Goal: Task Accomplishment & Management: Complete application form

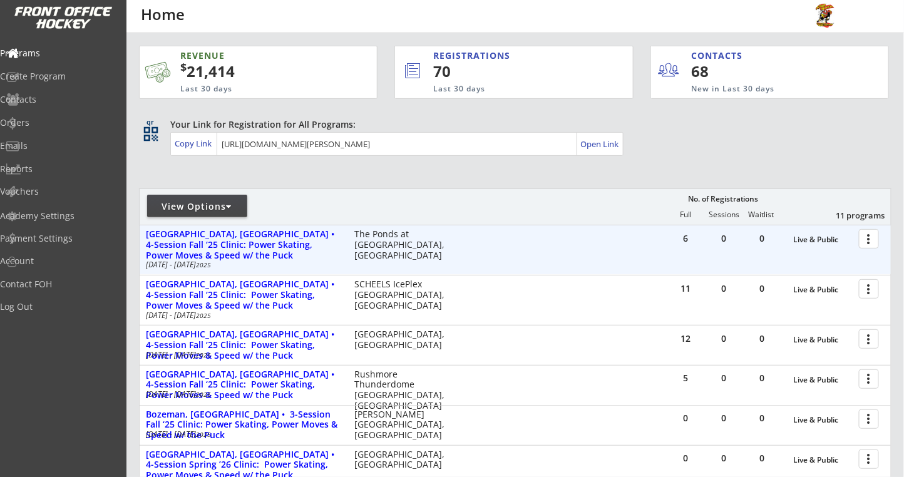
click at [865, 239] on div at bounding box center [871, 238] width 22 height 22
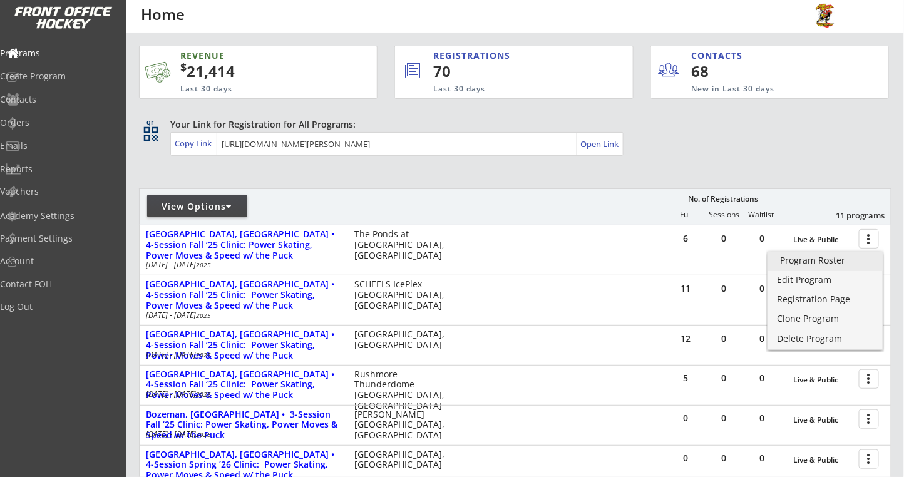
click at [790, 268] on link "Program Roster" at bounding box center [825, 261] width 115 height 19
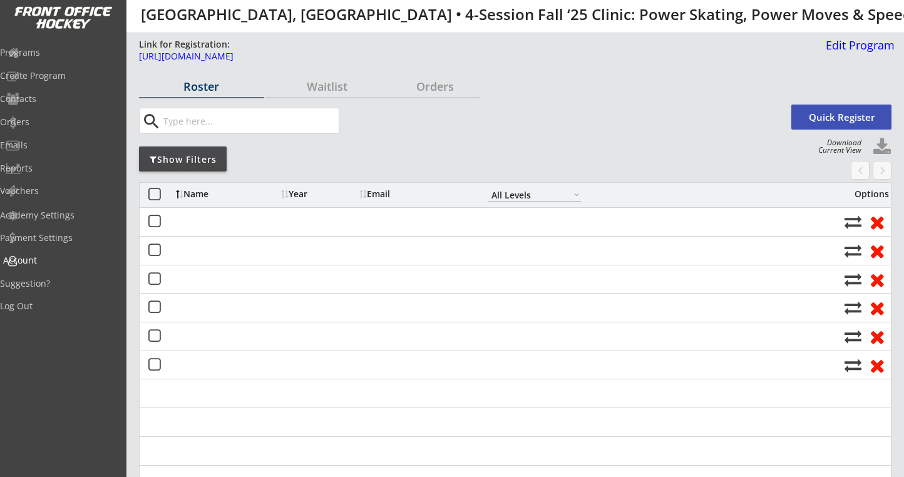
select select ""All Levels""
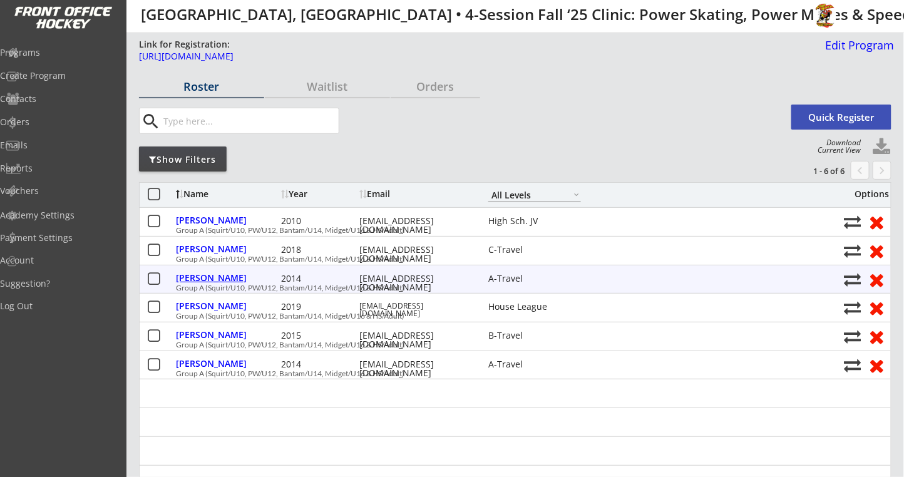
click at [204, 275] on div "Jencen, Gavin" at bounding box center [227, 278] width 102 height 9
select select ""A-Travel""
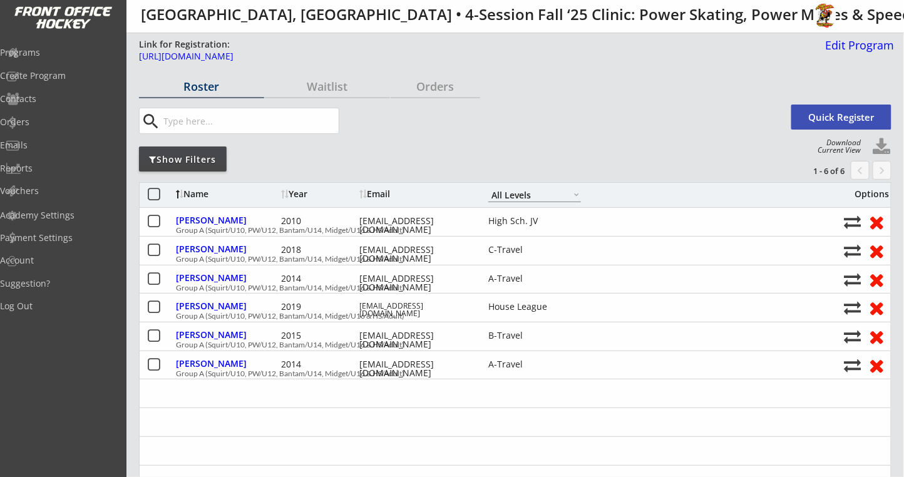
type input "Male"
type input "First time"
type input "10"
type input "Pee Wee"
type input "Waukesha County Youth Hockey Association"
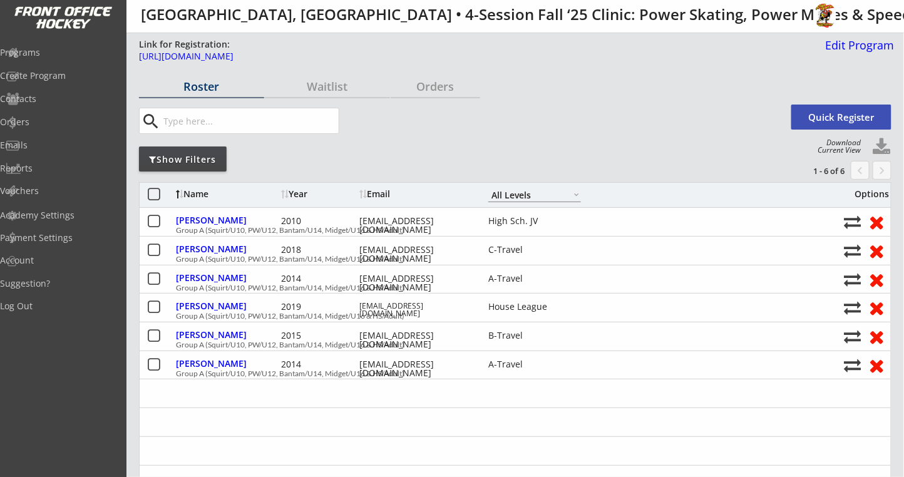
type input "Amy Jencen"
select select ""First time""
select select ""Pee Wee""
select select ""PLACEHOLDER_1427118222253""
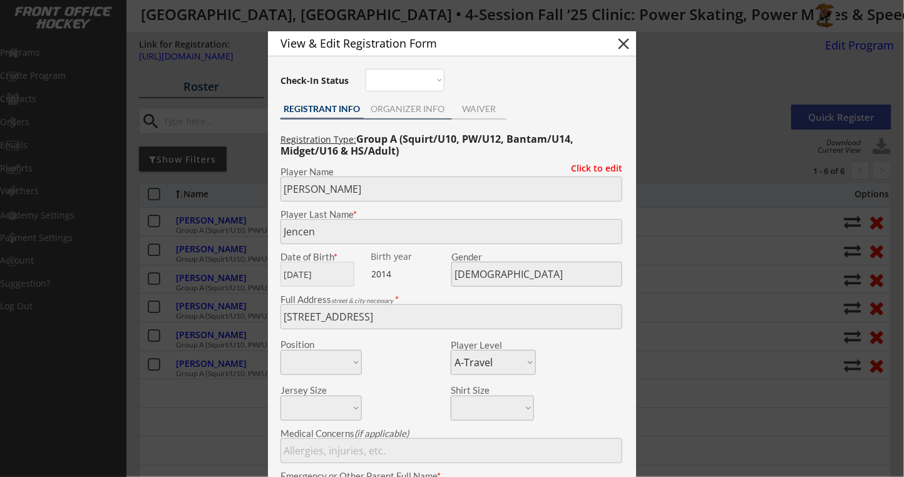
click at [427, 107] on div "ORGANIZER INFO" at bounding box center [408, 109] width 88 height 9
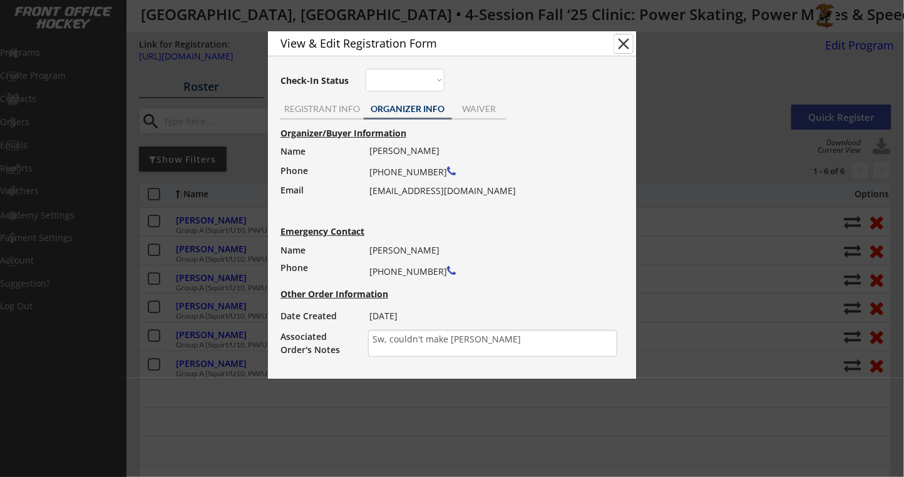
click at [623, 42] on button "close" at bounding box center [623, 43] width 19 height 19
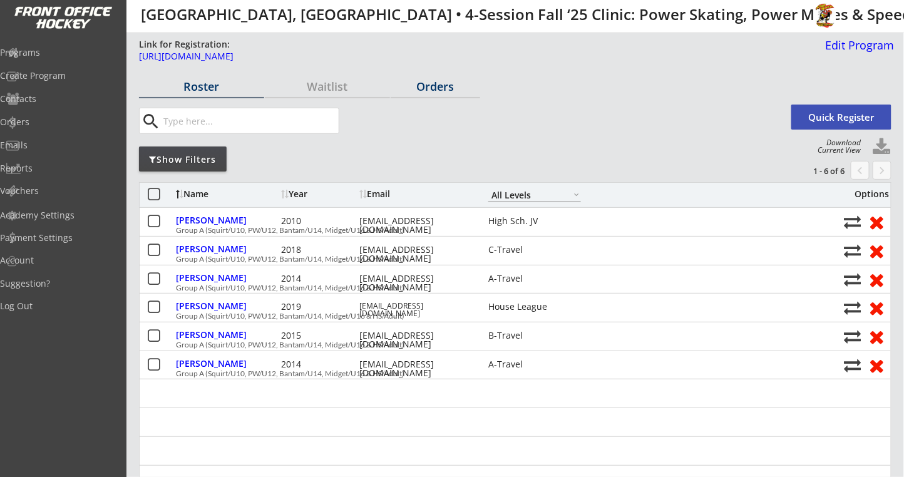
click at [448, 90] on div "Orders" at bounding box center [435, 86] width 89 height 11
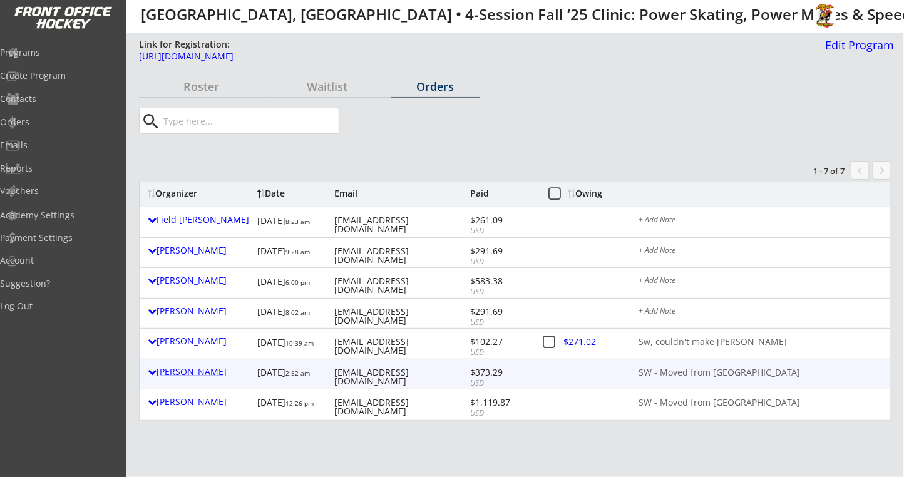
click at [172, 376] on div "Dragana Zivanovic" at bounding box center [199, 371] width 103 height 9
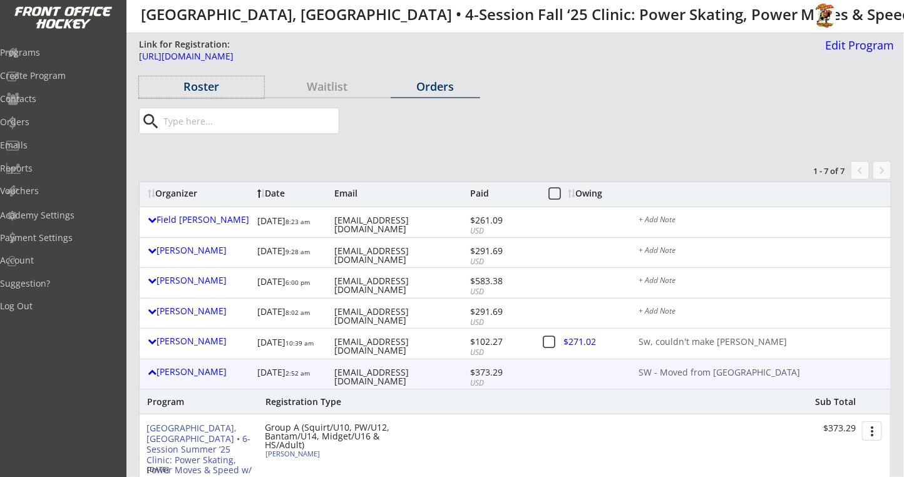
click at [192, 86] on div "Roster" at bounding box center [201, 86] width 125 height 11
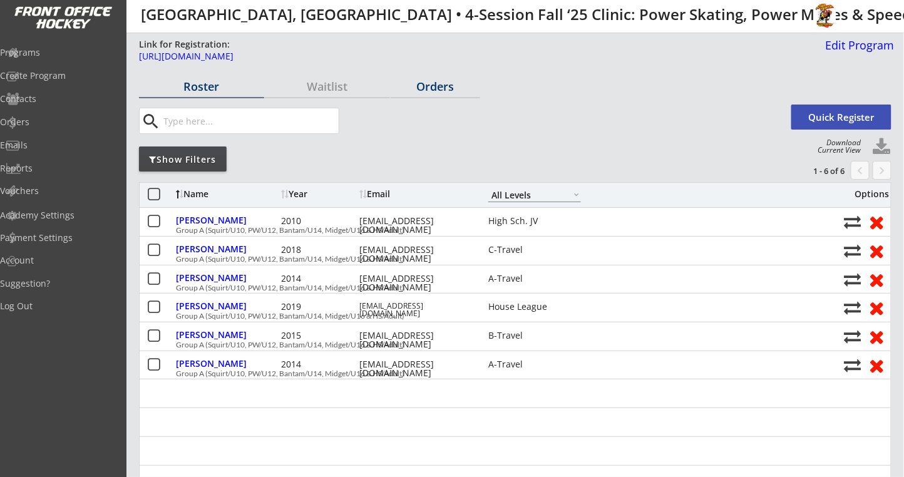
click at [433, 90] on div "Orders" at bounding box center [435, 86] width 89 height 11
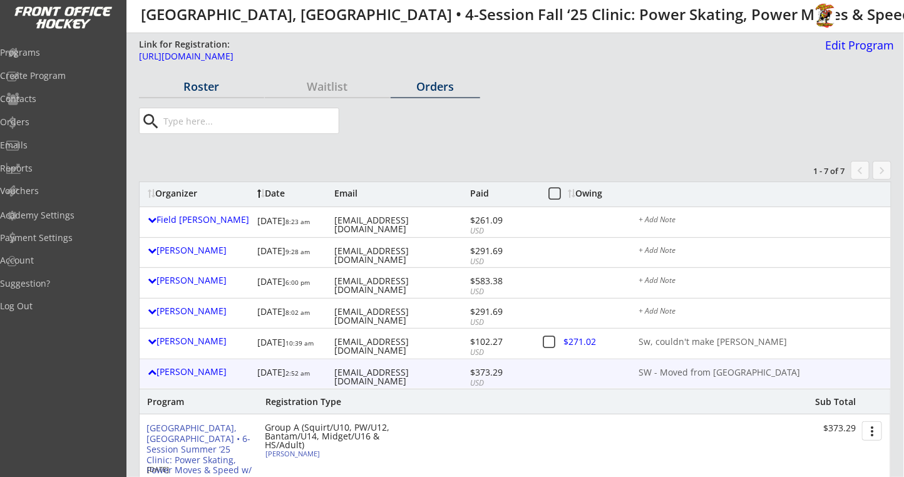
click at [208, 86] on div "Roster" at bounding box center [201, 86] width 125 height 11
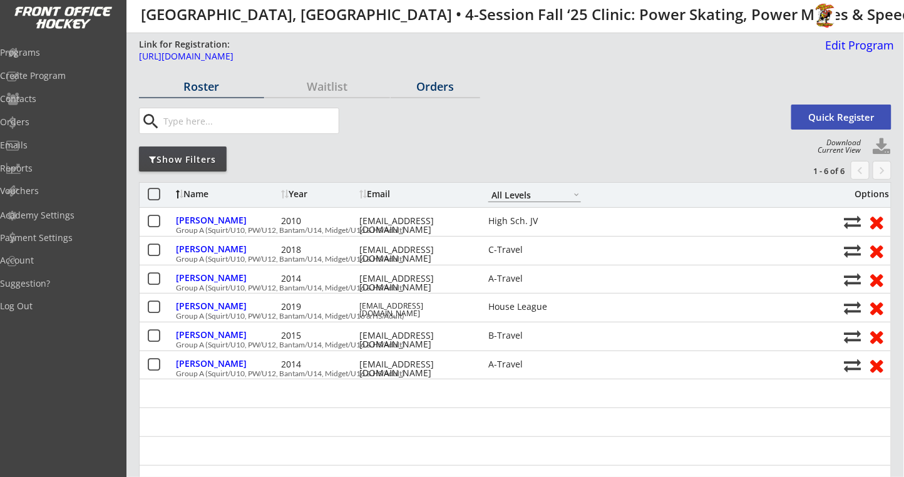
click at [442, 83] on div "Orders" at bounding box center [435, 86] width 89 height 11
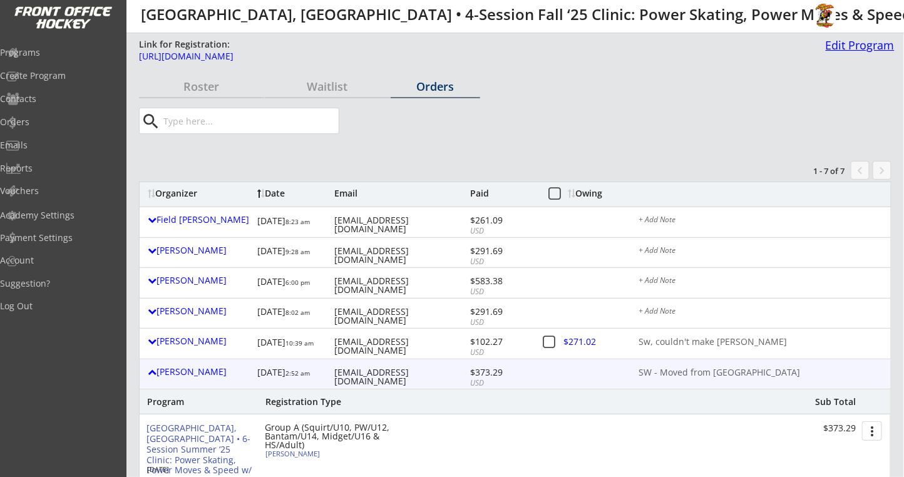
click at [845, 41] on div "Edit Program" at bounding box center [858, 44] width 74 height 11
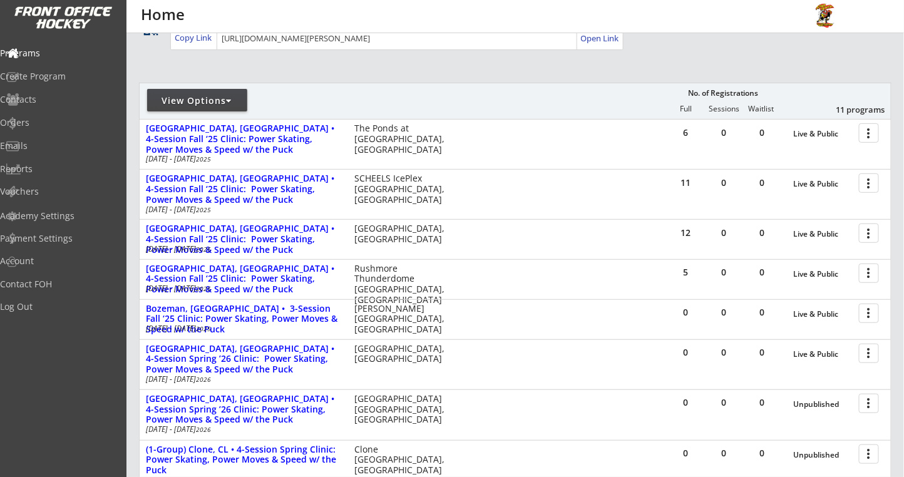
scroll to position [83, 0]
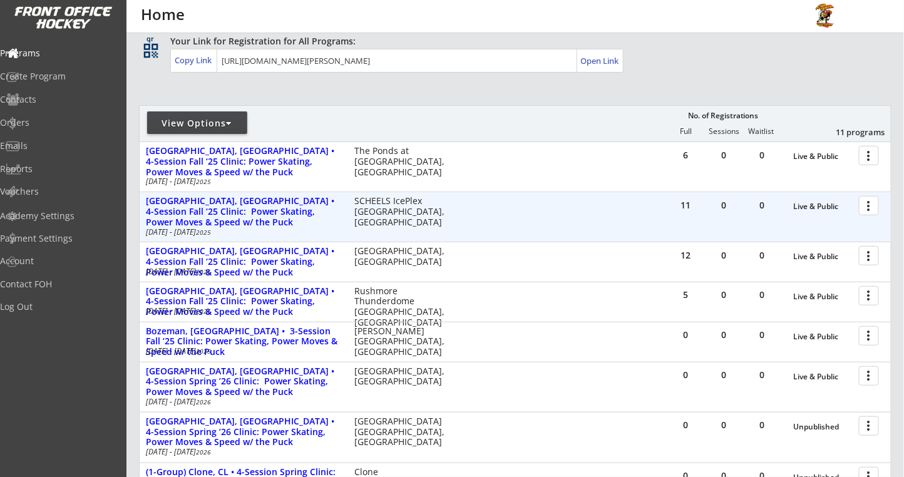
click at [873, 202] on div at bounding box center [871, 205] width 22 height 22
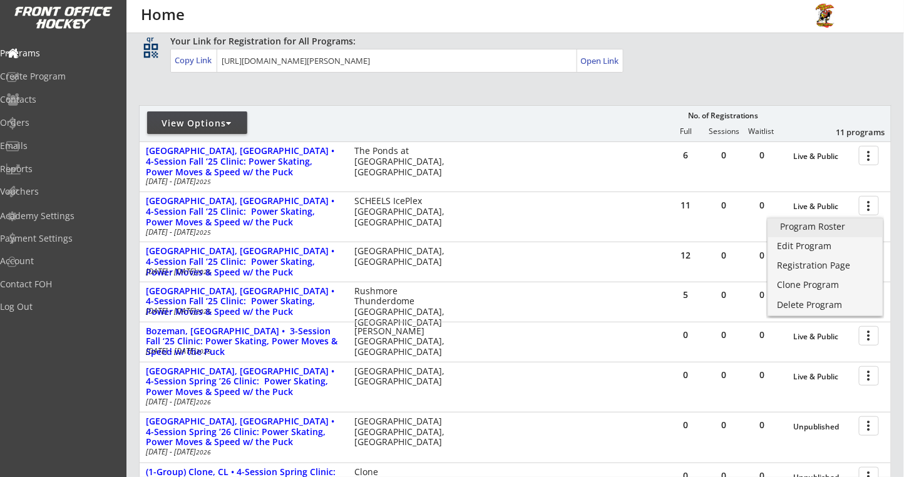
click at [832, 228] on div "Program Roster" at bounding box center [824, 226] width 89 height 9
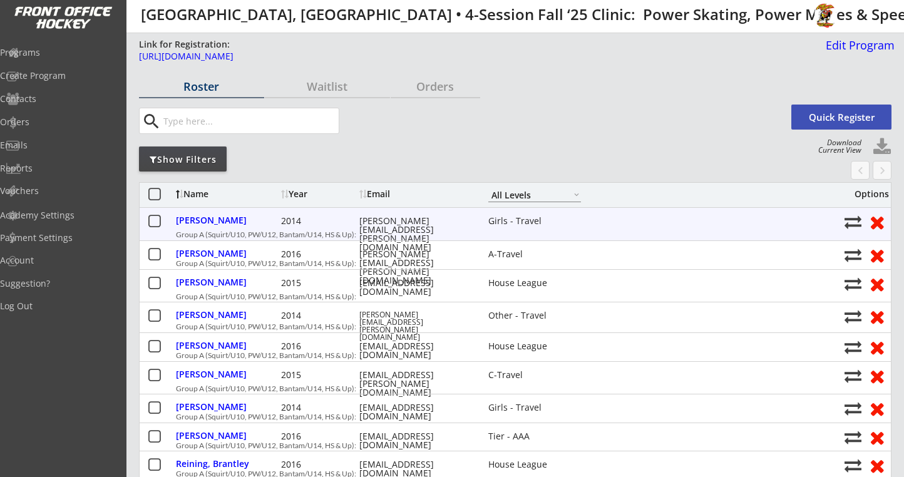
select select ""All Levels""
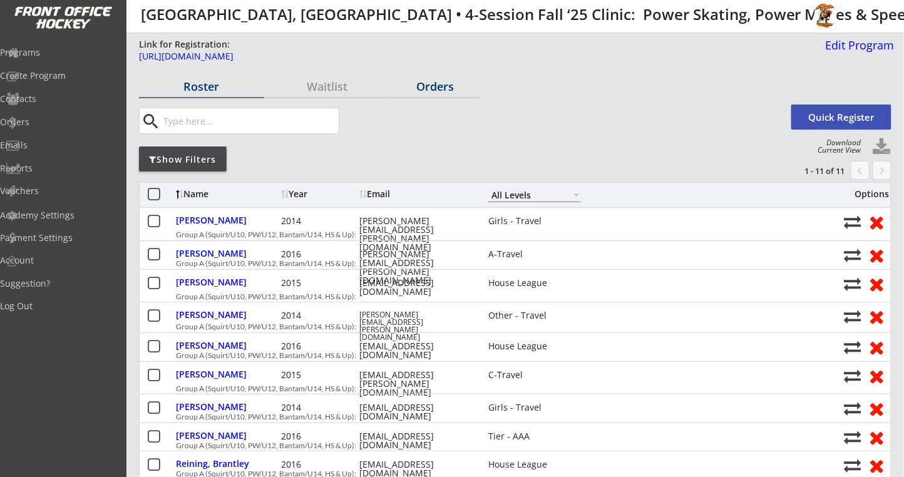
click at [446, 88] on div "Orders" at bounding box center [435, 86] width 89 height 11
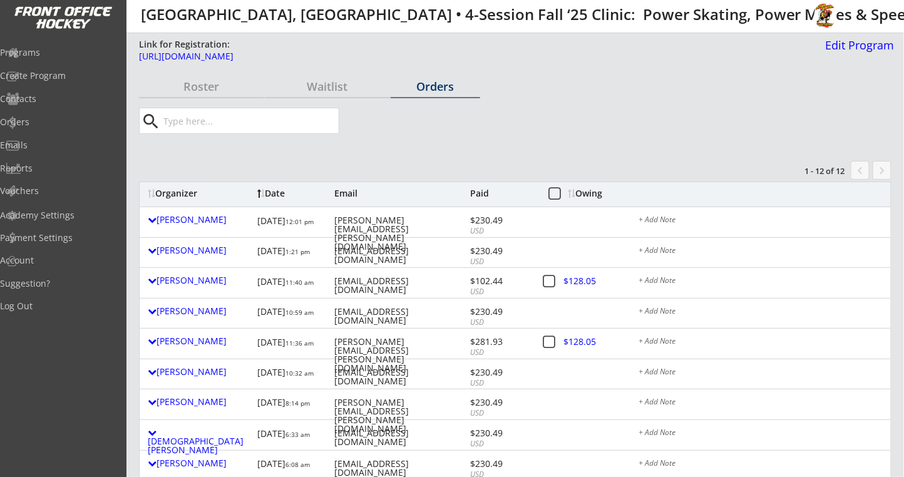
click at [600, 189] on div "Owing" at bounding box center [592, 193] width 48 height 9
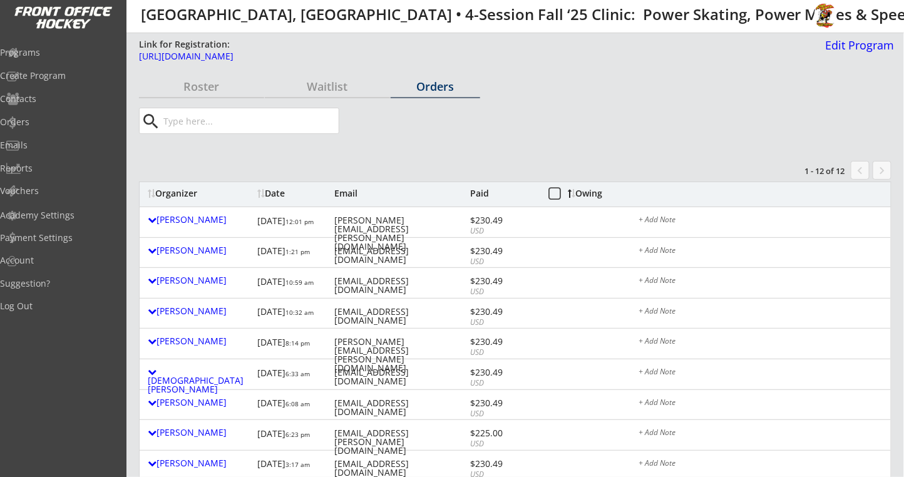
click at [600, 189] on div "Owing" at bounding box center [592, 193] width 48 height 9
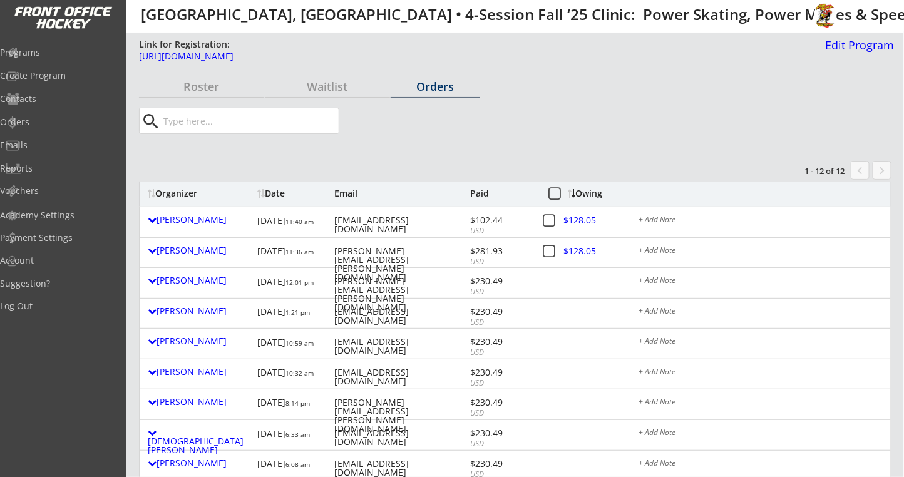
click at [208, 94] on div "Roster" at bounding box center [201, 87] width 125 height 22
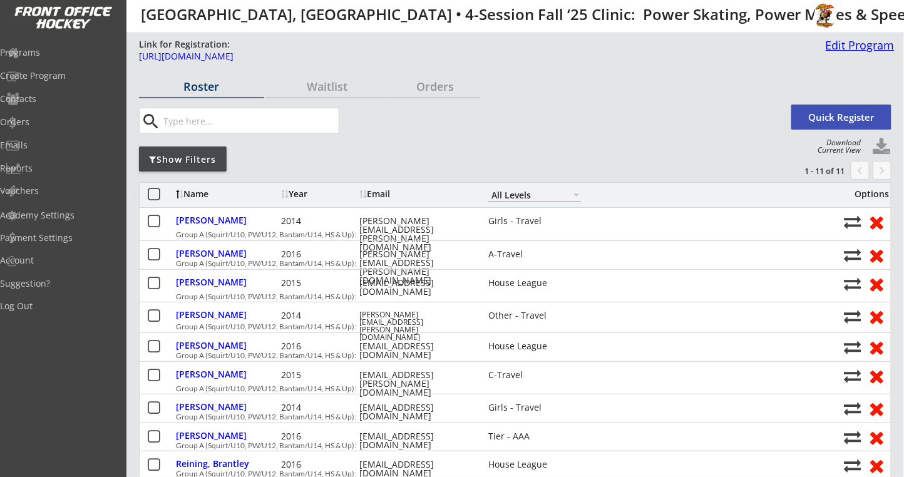
click at [847, 55] on link "Edit Program" at bounding box center [858, 50] width 74 height 22
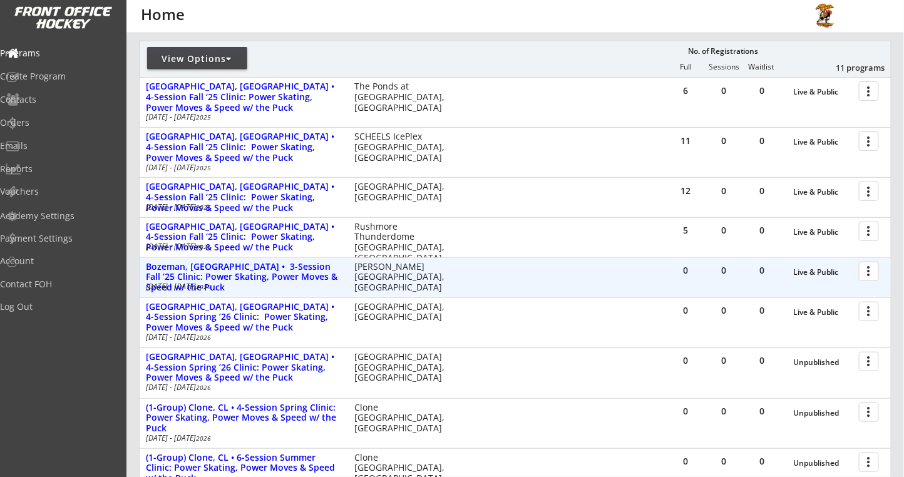
scroll to position [166, 0]
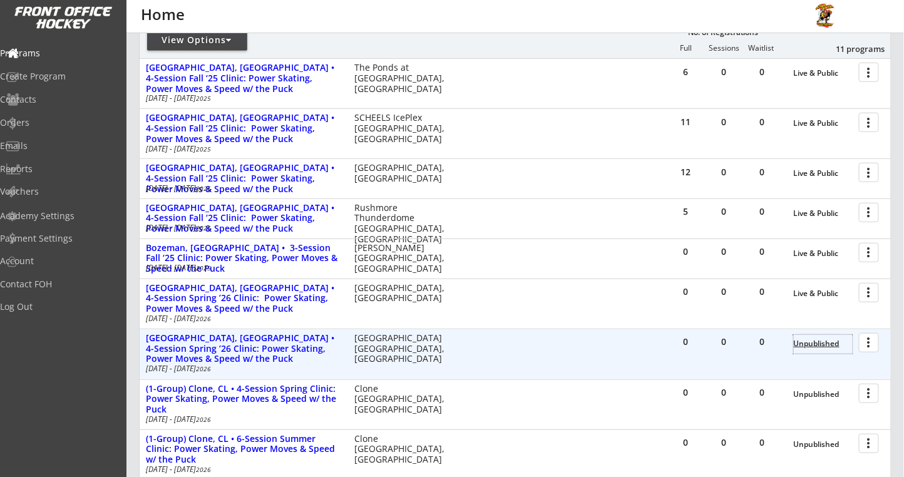
click at [809, 341] on div "Unpublished" at bounding box center [823, 343] width 59 height 9
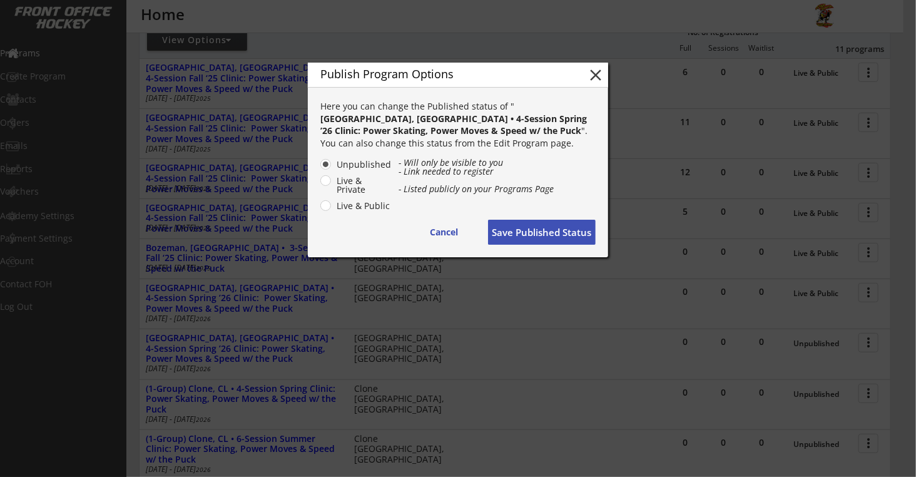
click at [333, 205] on label "Live & Public" at bounding box center [362, 206] width 59 height 9
click at [319, 168] on input "Live & Public" at bounding box center [315, 164] width 8 height 8
radio input "true"
click at [514, 230] on button "Save Published Status" at bounding box center [542, 232] width 108 height 25
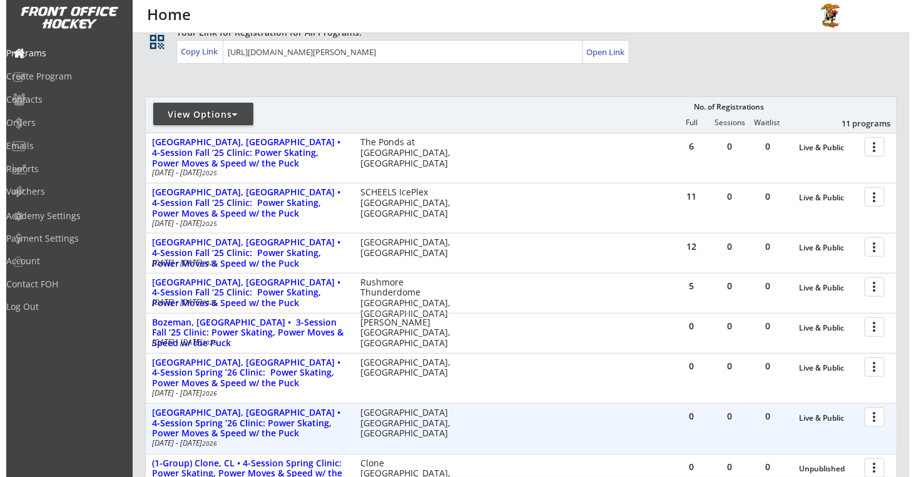
scroll to position [0, 0]
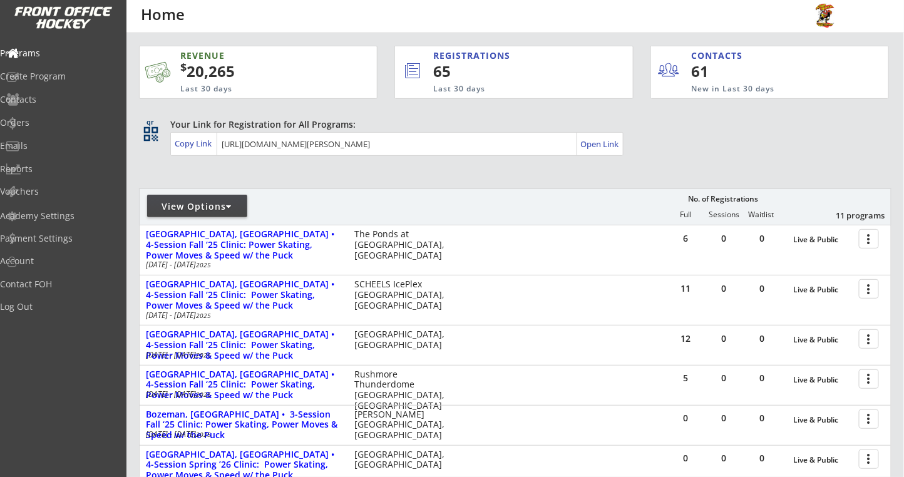
click at [229, 199] on div "View Options" at bounding box center [197, 206] width 100 height 23
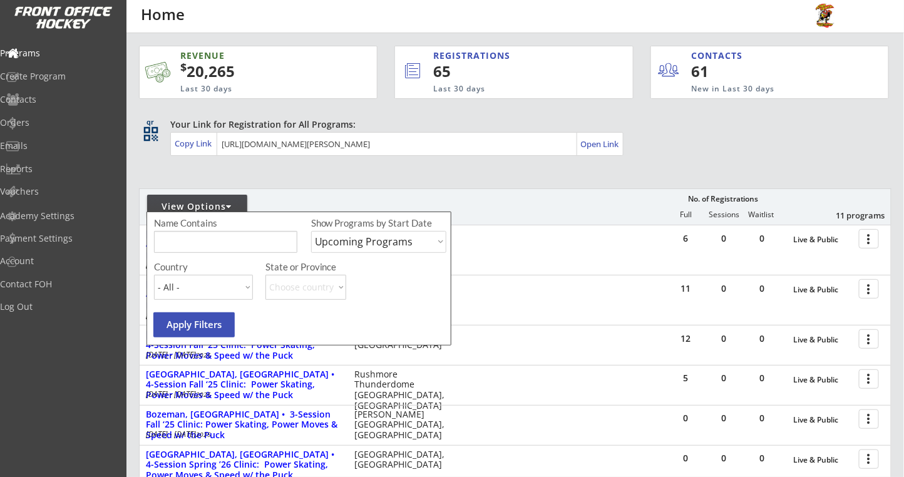
click at [352, 237] on select "Upcoming Programs Past Programs Specific Date Range" at bounding box center [378, 242] width 135 height 22
select select ""Past Programs""
click at [311, 231] on select "Upcoming Programs Past Programs Specific Date Range" at bounding box center [378, 242] width 135 height 22
click at [212, 233] on input "input" at bounding box center [225, 242] width 143 height 22
type input "exton"
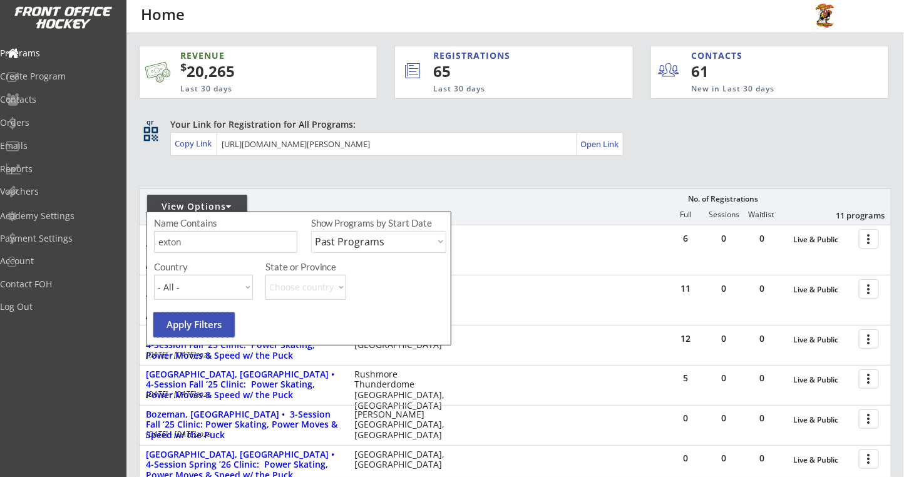
click at [178, 326] on button "Apply Filters" at bounding box center [193, 324] width 81 height 25
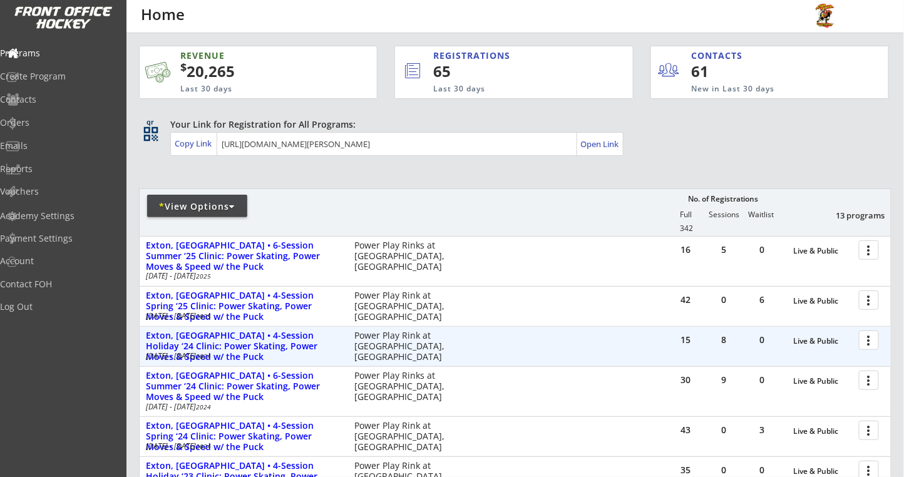
click at [867, 340] on div at bounding box center [871, 340] width 22 height 22
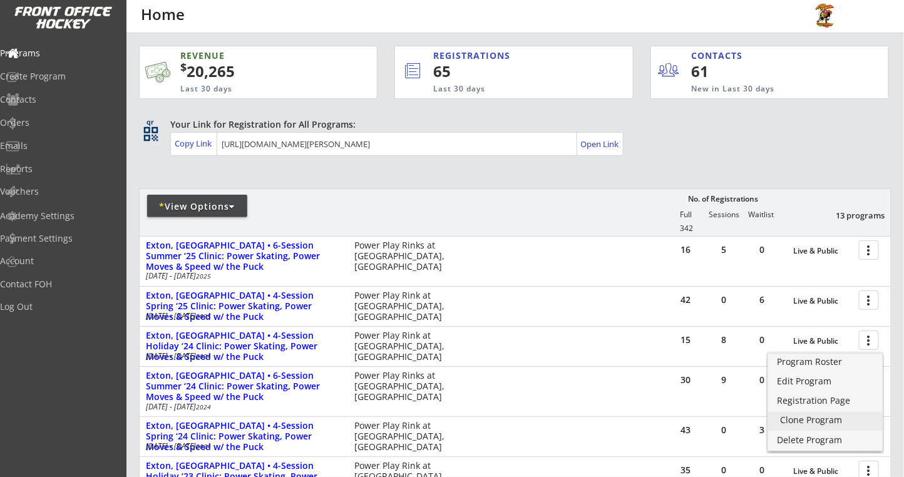
click at [787, 421] on div "Clone Program" at bounding box center [824, 420] width 89 height 9
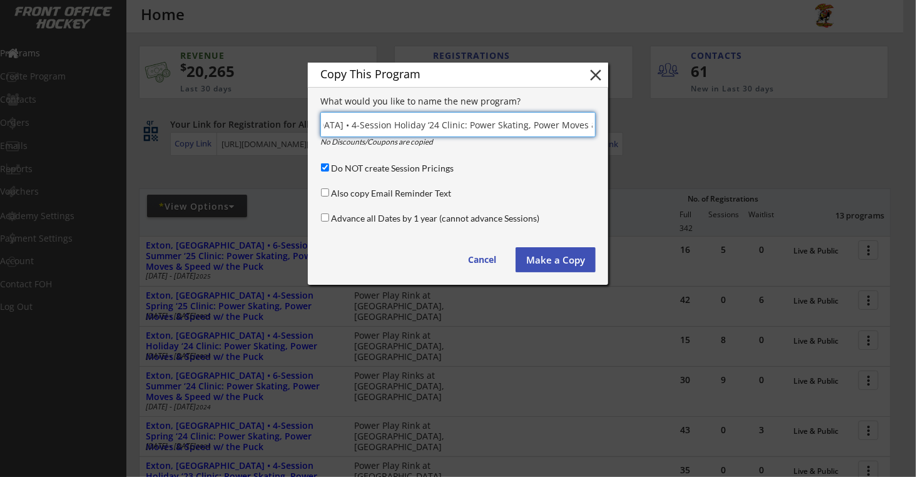
scroll to position [0, 94]
click at [359, 120] on input "input" at bounding box center [457, 124] width 275 height 25
type input "Exton, [GEOGRAPHIC_DATA] • 4-Session Holiday ‘25 Clinic: Power Skating, Power M…"
click at [326, 220] on input "Advance all Dates by 1 year (cannot advance Sessions)" at bounding box center [325, 217] width 8 height 8
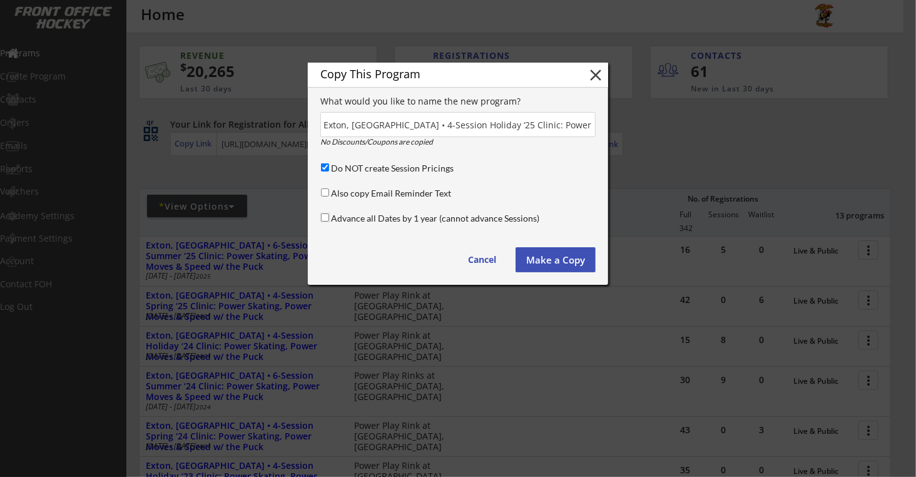
checkbox input "true"
click at [548, 252] on button "Make a Copy" at bounding box center [556, 259] width 80 height 25
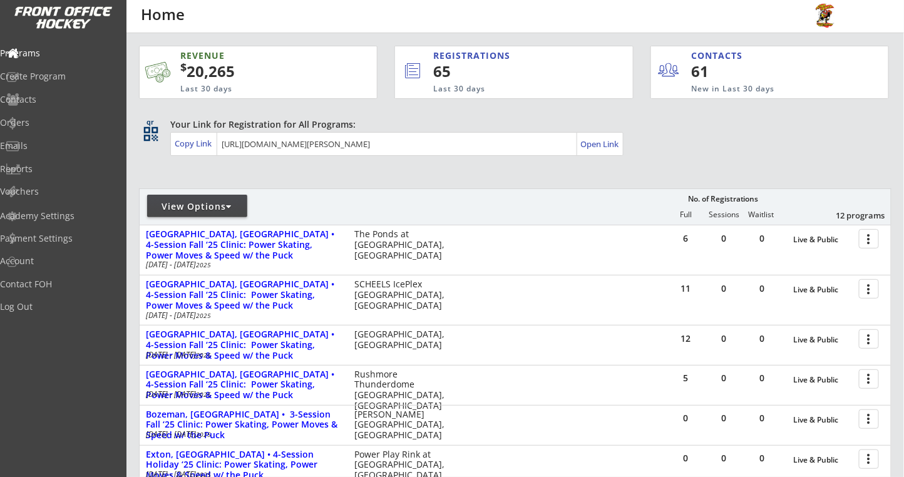
click at [208, 203] on div "View Options" at bounding box center [197, 206] width 100 height 13
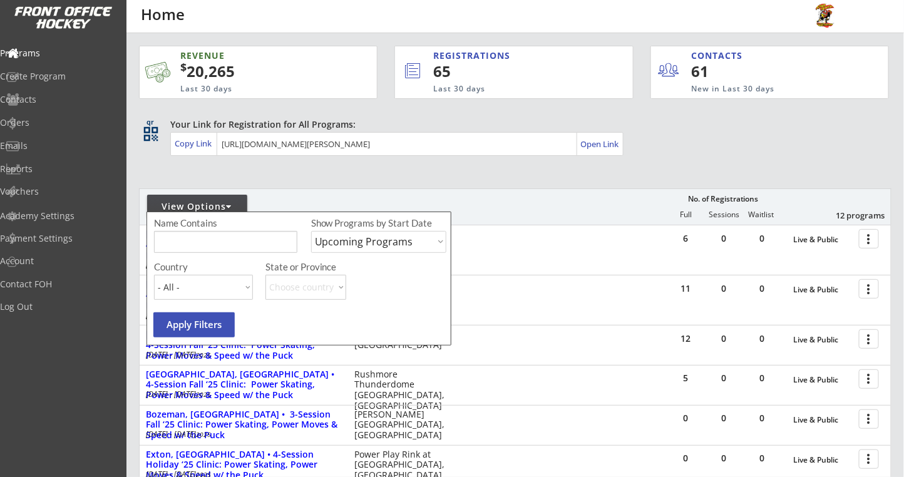
click at [380, 237] on select "Upcoming Programs Past Programs Specific Date Range" at bounding box center [378, 242] width 135 height 22
select select ""Past Programs""
click at [311, 231] on select "Upcoming Programs Past Programs Specific Date Range" at bounding box center [378, 242] width 135 height 22
drag, startPoint x: 216, startPoint y: 243, endPoint x: 222, endPoint y: 225, distance: 19.0
click at [216, 243] on input "input" at bounding box center [225, 242] width 143 height 22
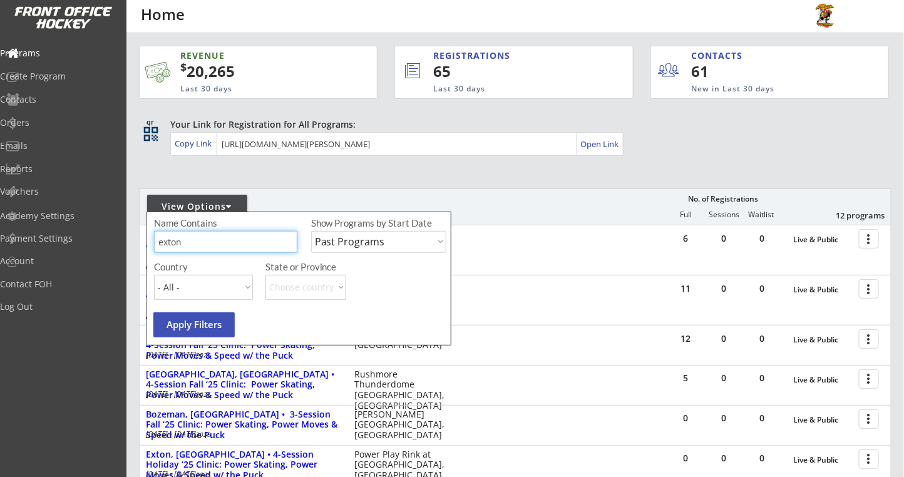
type input "exton"
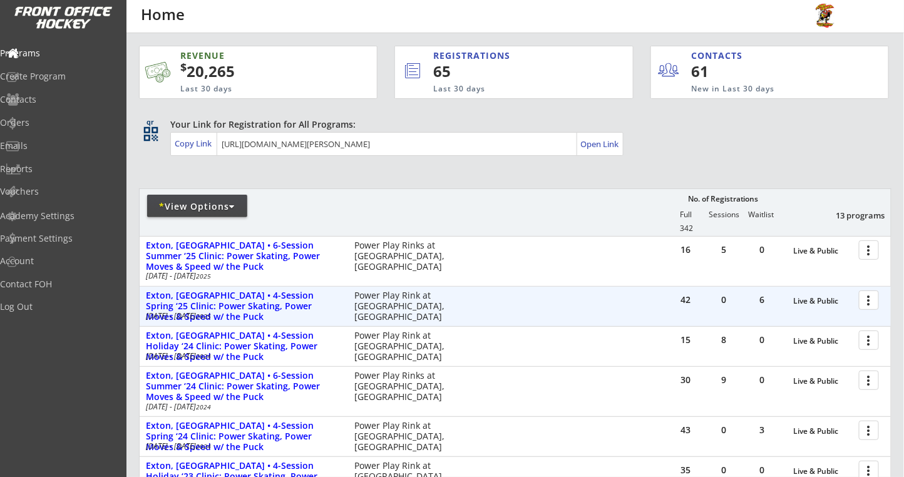
click at [869, 306] on div at bounding box center [871, 300] width 22 height 22
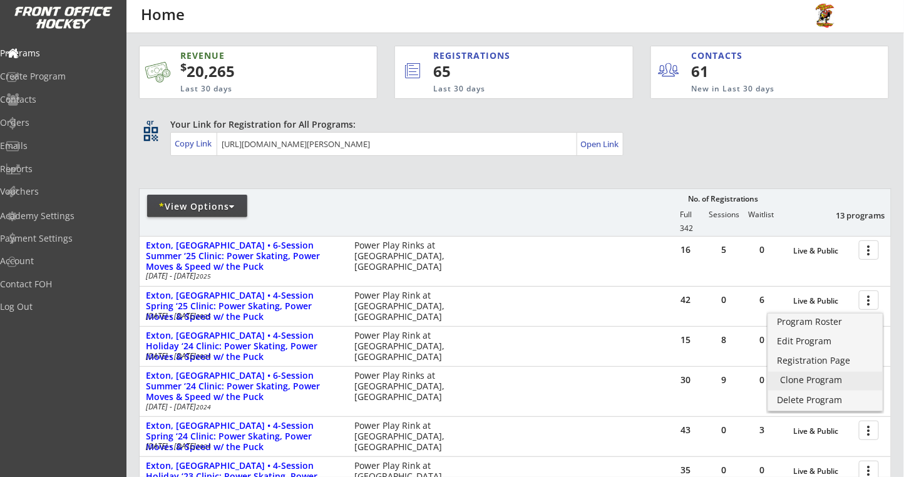
click at [801, 377] on div "Clone Program" at bounding box center [824, 380] width 89 height 9
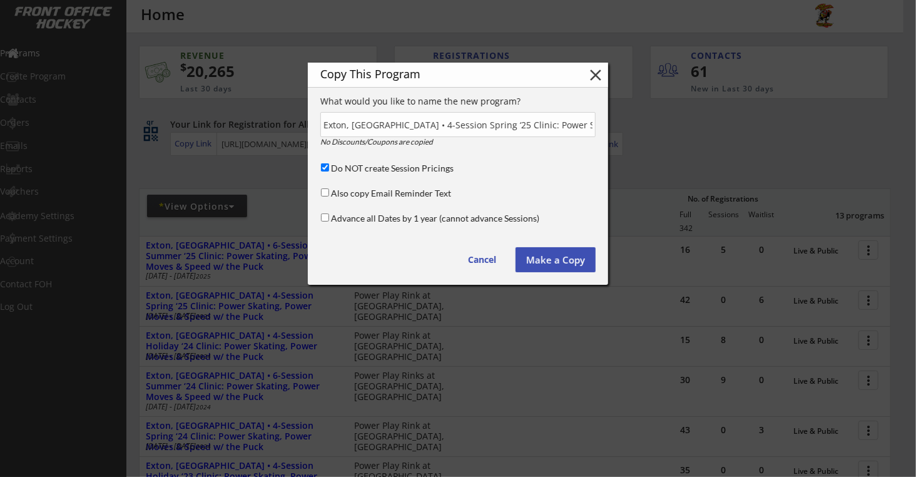
scroll to position [0, 120]
click at [321, 217] on input "Advance all Dates by 1 year (cannot advance Sessions)" at bounding box center [325, 217] width 8 height 8
checkbox input "true"
click at [452, 125] on input "input" at bounding box center [457, 124] width 275 height 25
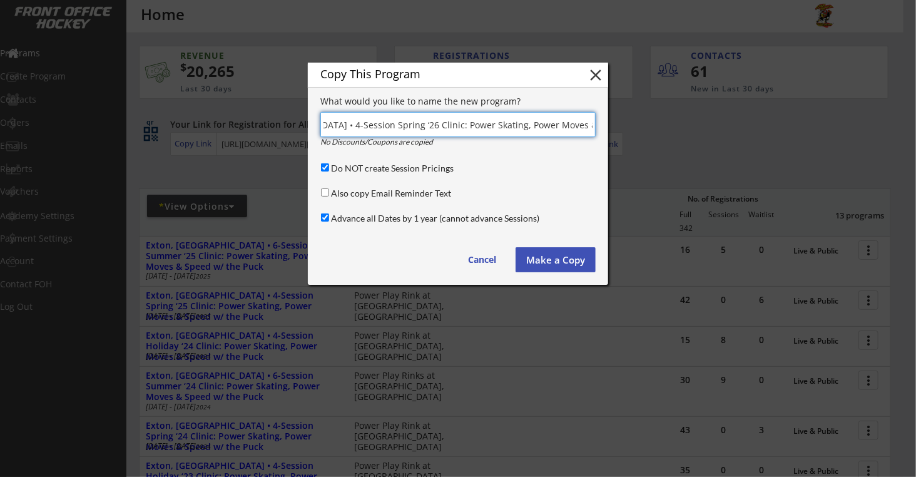
scroll to position [0, 89]
type input "Exton, [GEOGRAPHIC_DATA] • 4-Session Spring ‘26 Clinic: Power Skating, Power Mo…"
click at [546, 253] on button "Make a Copy" at bounding box center [556, 259] width 80 height 25
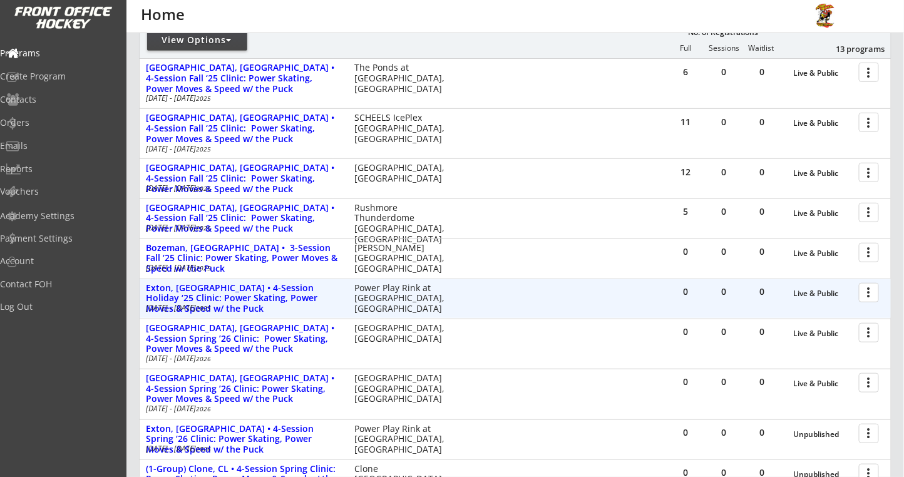
scroll to position [250, 0]
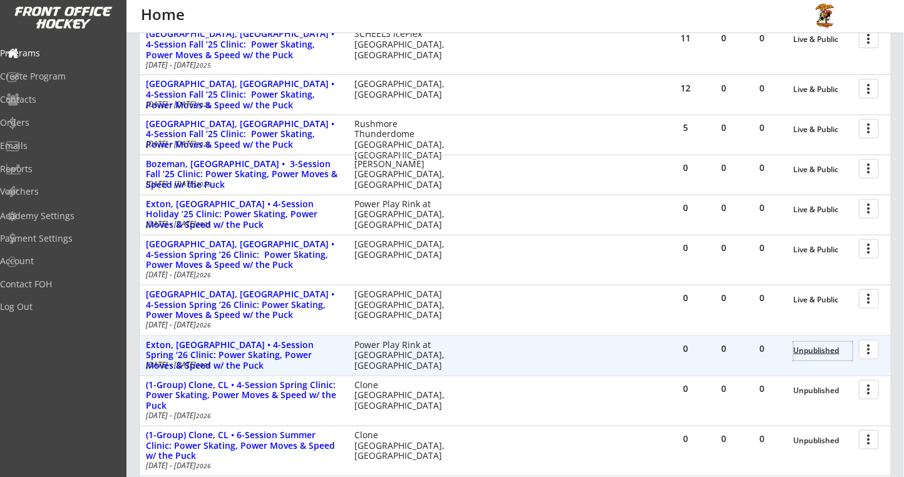
click at [815, 354] on div "Unpublished" at bounding box center [823, 350] width 59 height 9
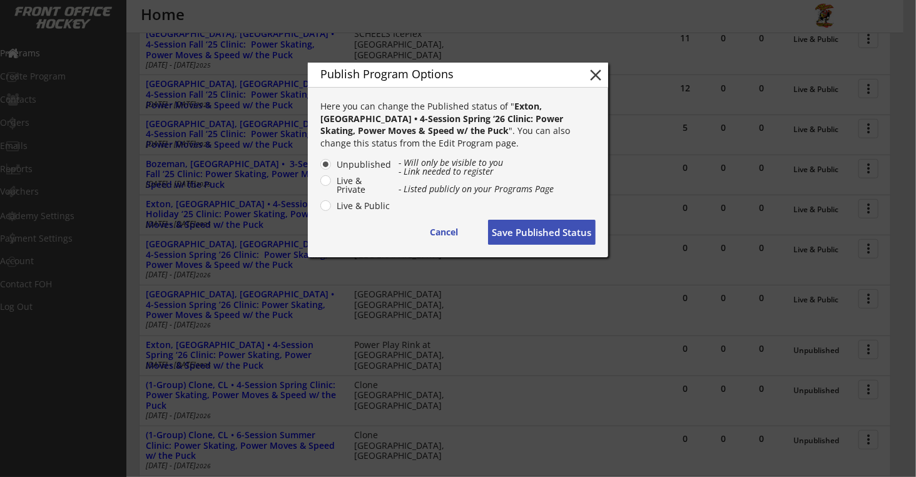
click at [357, 203] on label "Live & Public" at bounding box center [362, 206] width 59 height 9
click at [319, 168] on input "Live & Public" at bounding box center [315, 164] width 8 height 8
radio input "true"
click at [524, 225] on button "Save Published Status" at bounding box center [542, 232] width 108 height 25
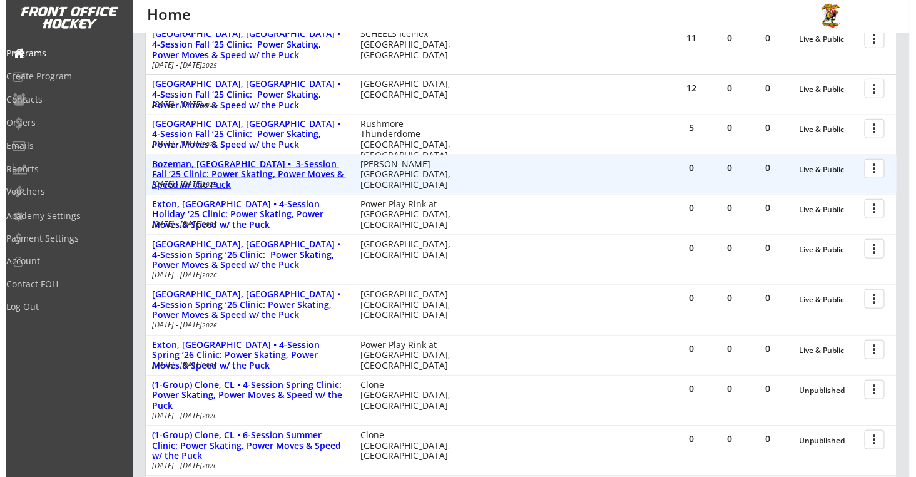
scroll to position [0, 0]
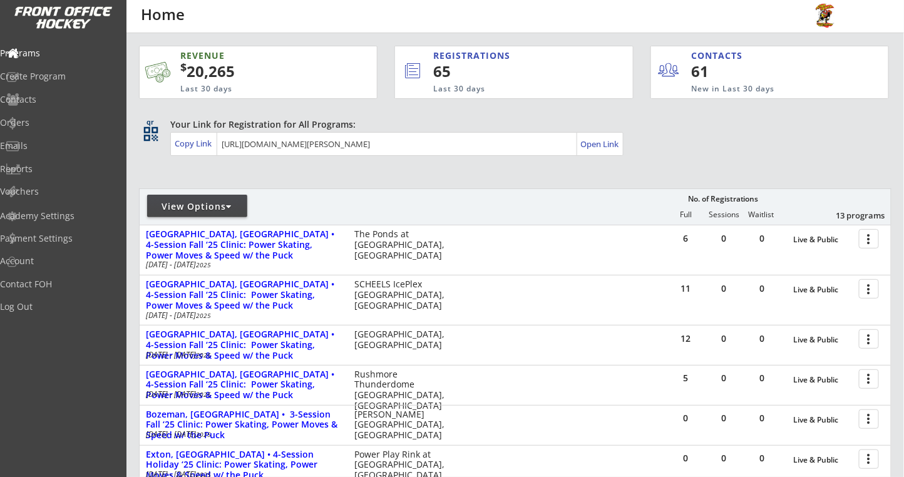
click at [232, 206] on div at bounding box center [230, 206] width 6 height 9
select select ""Upcoming Programs""
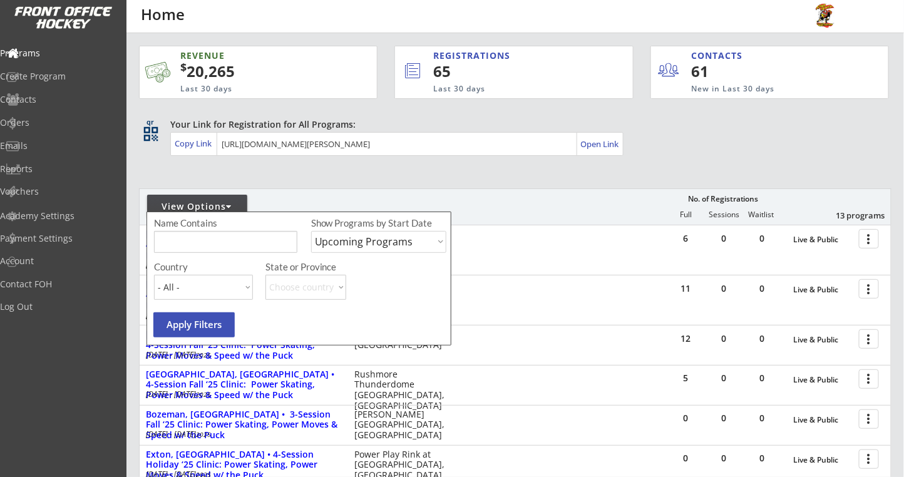
click at [220, 238] on input "input" at bounding box center [225, 242] width 143 height 22
type input "woodridge"
click at [354, 240] on select "Upcoming Programs Past Programs Specific Date Range" at bounding box center [378, 242] width 135 height 22
select select ""Past Programs""
click at [311, 231] on select "Upcoming Programs Past Programs Specific Date Range" at bounding box center [378, 242] width 135 height 22
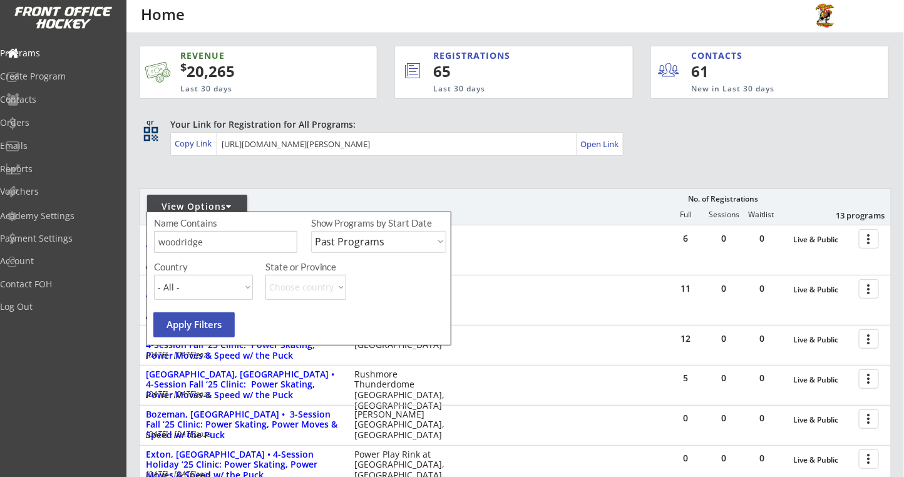
click at [214, 321] on button "Apply Filters" at bounding box center [193, 324] width 81 height 25
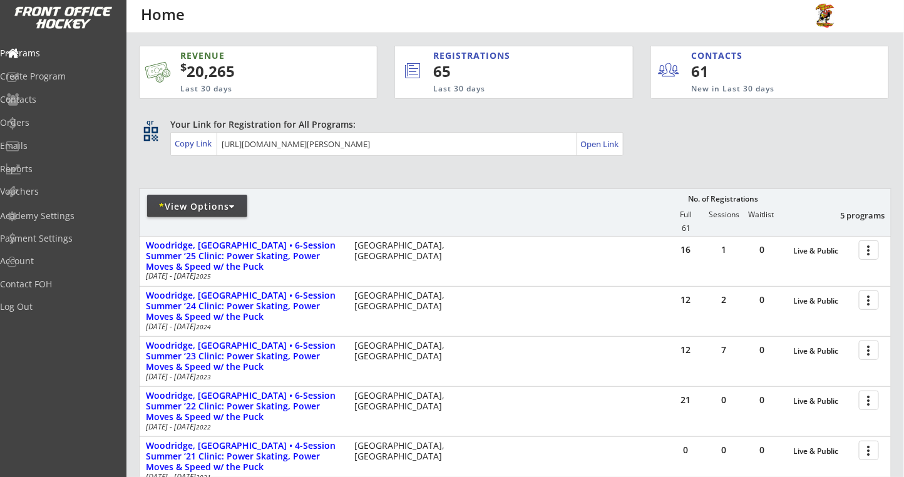
click at [238, 206] on div "* View Options" at bounding box center [197, 206] width 100 height 13
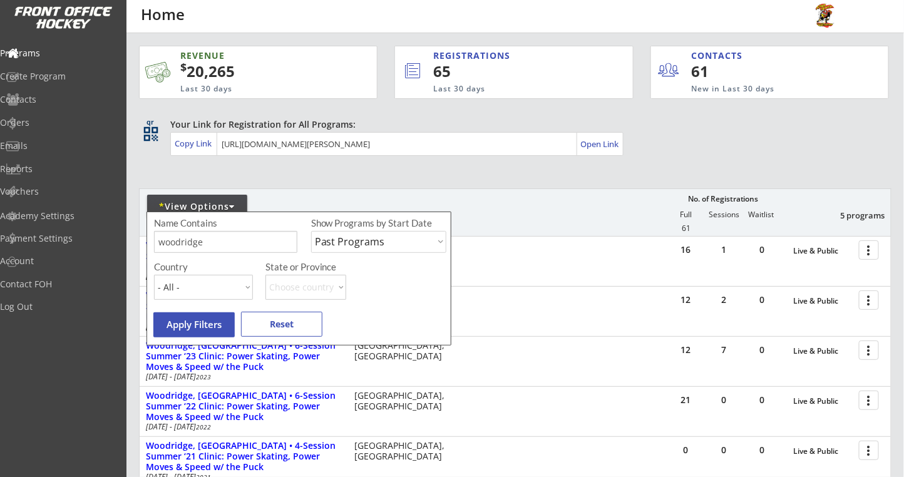
click at [182, 241] on input "input" at bounding box center [225, 242] width 143 height 22
type input "woodbridge"
click at [185, 325] on button "Apply Filters" at bounding box center [193, 324] width 81 height 25
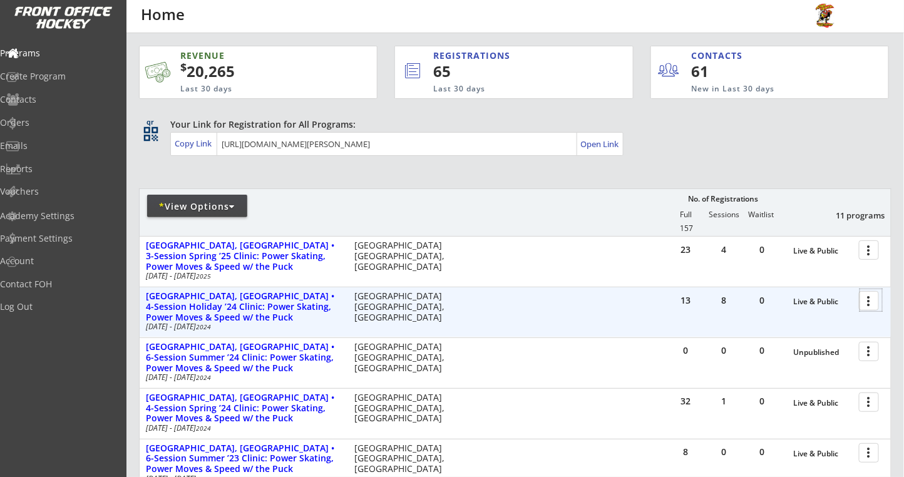
click at [869, 298] on div at bounding box center [871, 300] width 22 height 22
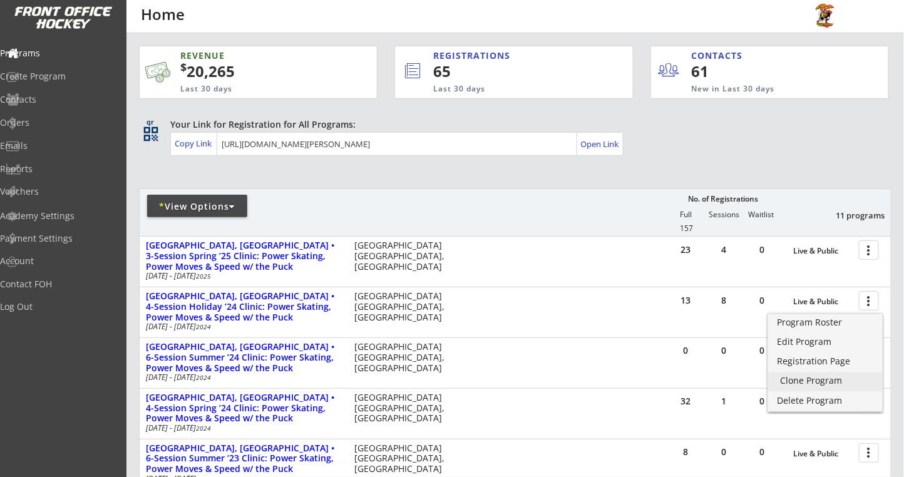
click at [794, 382] on div "Clone Program" at bounding box center [824, 380] width 89 height 9
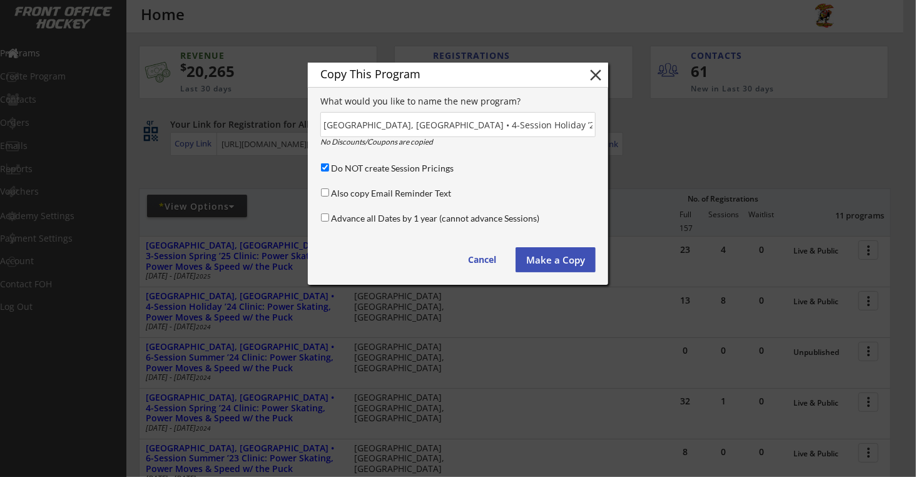
click at [329, 216] on div "Advance all Dates by 1 year (cannot advance Sessions)" at bounding box center [457, 220] width 276 height 16
click at [326, 217] on input "Advance all Dates by 1 year (cannot advance Sessions)" at bounding box center [325, 217] width 8 height 8
checkbox input "true"
click at [477, 123] on input "input" at bounding box center [457, 124] width 275 height 25
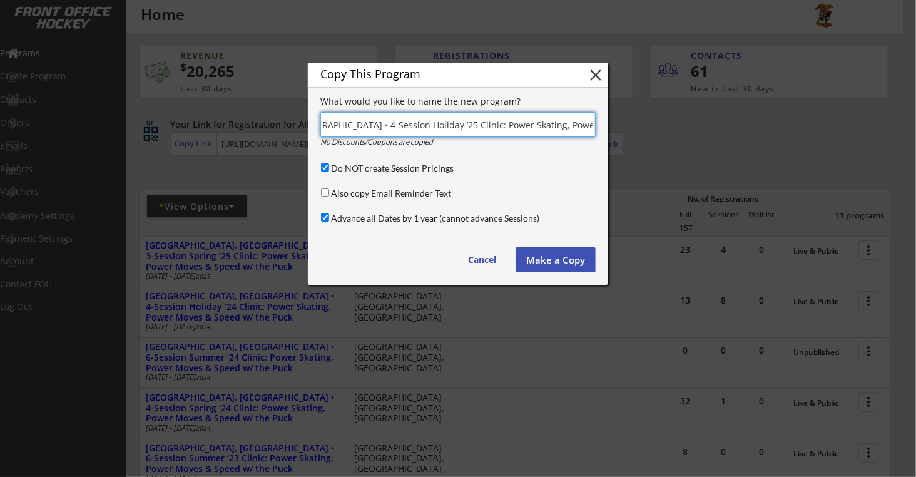
scroll to position [0, 119]
type input "Woodbridge, NJ • 4-Session Holiday ’25 Clinic: Power Skating, Power Moves & Spe…"
click at [543, 255] on button "Make a Copy" at bounding box center [556, 259] width 80 height 25
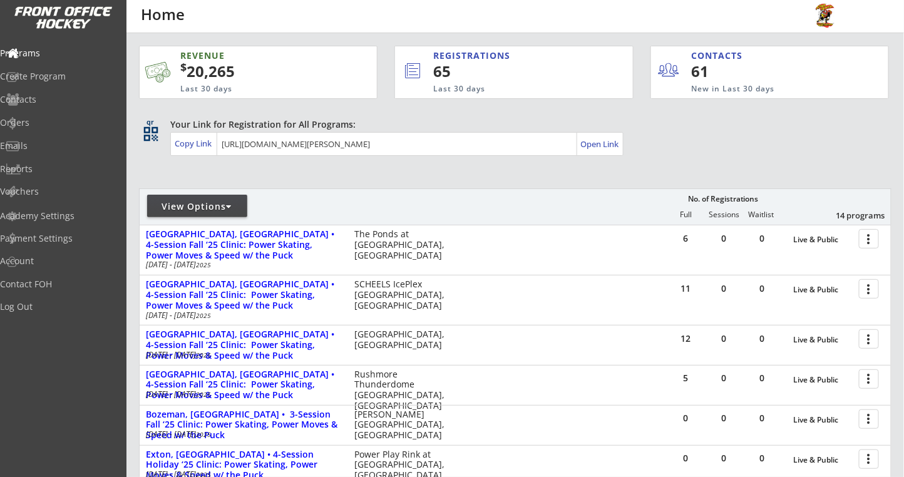
click at [402, 166] on div "REVENUE $ 20,265 Last 30 days REGISTRATIONS 65 Last 30 days CONTACTS 61 New in …" at bounding box center [515, 421] width 752 height 776
click at [222, 207] on div "View Options" at bounding box center [197, 206] width 100 height 13
select select ""Upcoming Programs""
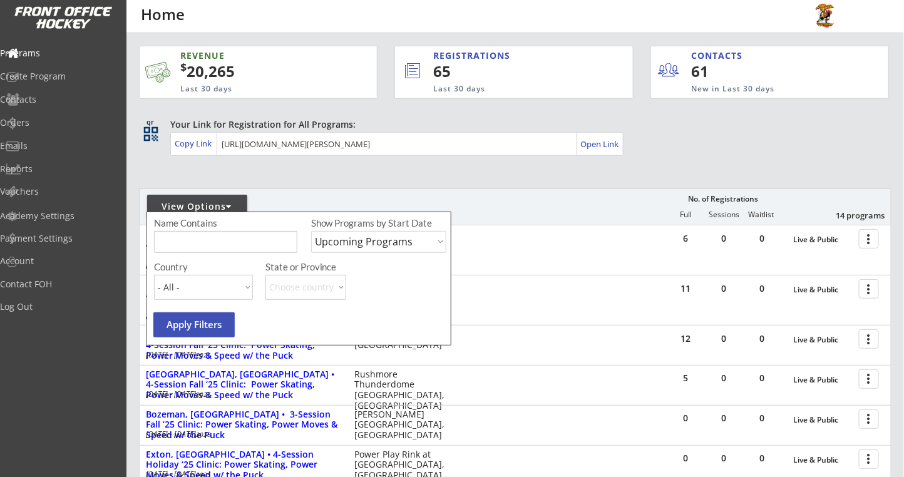
drag, startPoint x: 204, startPoint y: 241, endPoint x: 216, endPoint y: 231, distance: 15.5
click at [201, 243] on input "input" at bounding box center [225, 242] width 143 height 22
type input "montclair"
click at [367, 249] on select "Upcoming Programs Past Programs Specific Date Range" at bounding box center [378, 242] width 135 height 22
select select ""Past Programs""
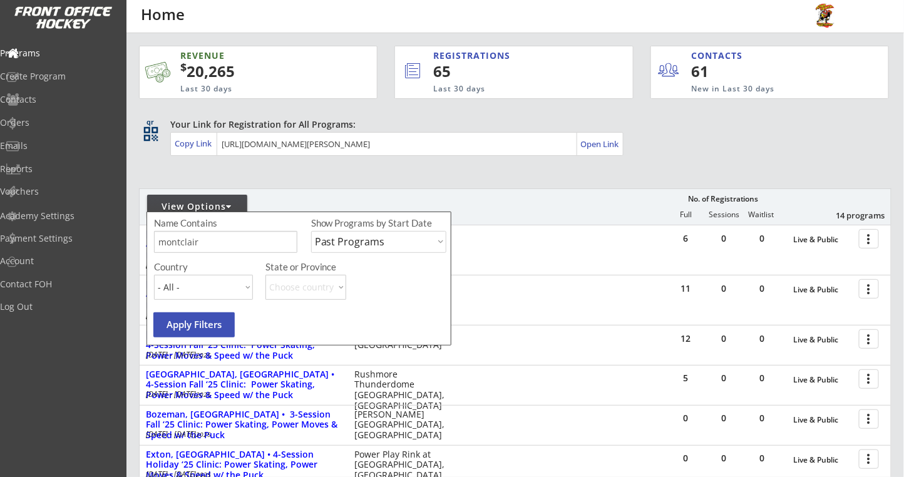
click at [311, 231] on select "Upcoming Programs Past Programs Specific Date Range" at bounding box center [378, 242] width 135 height 22
click at [223, 329] on button "Apply Filters" at bounding box center [193, 324] width 81 height 25
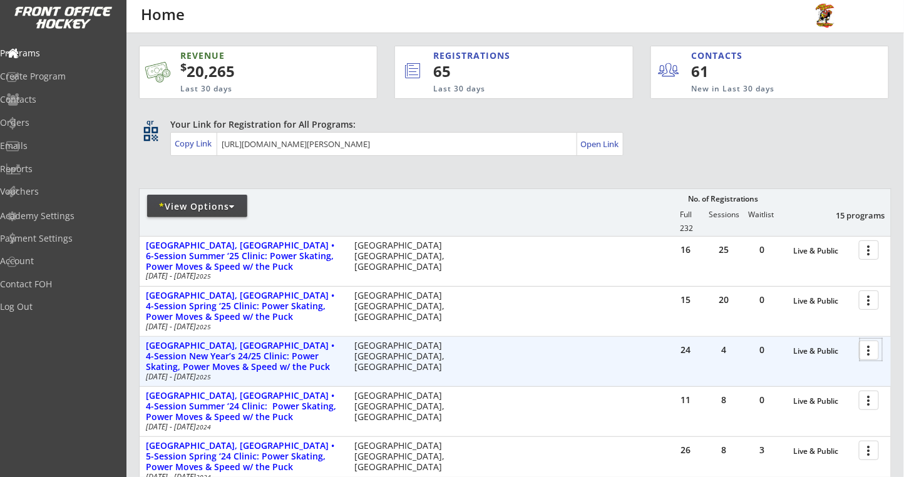
click at [874, 353] on div at bounding box center [871, 350] width 22 height 22
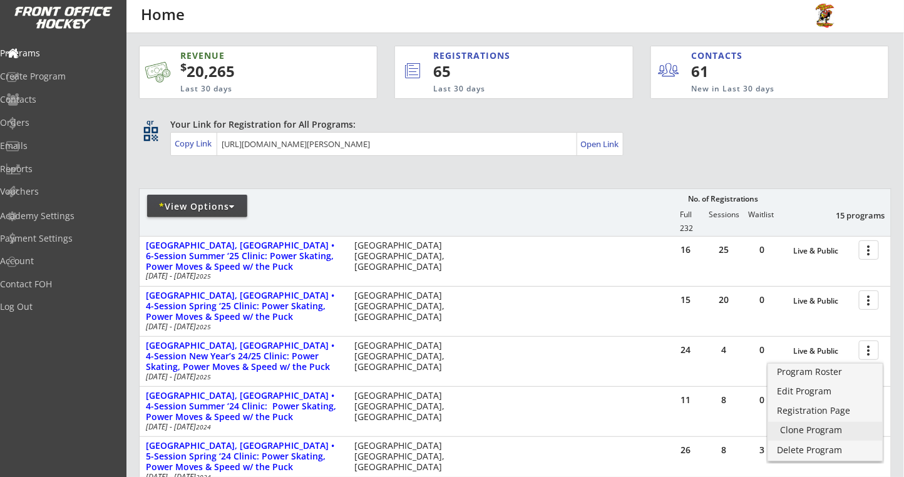
click at [784, 426] on div "Clone Program" at bounding box center [824, 430] width 89 height 9
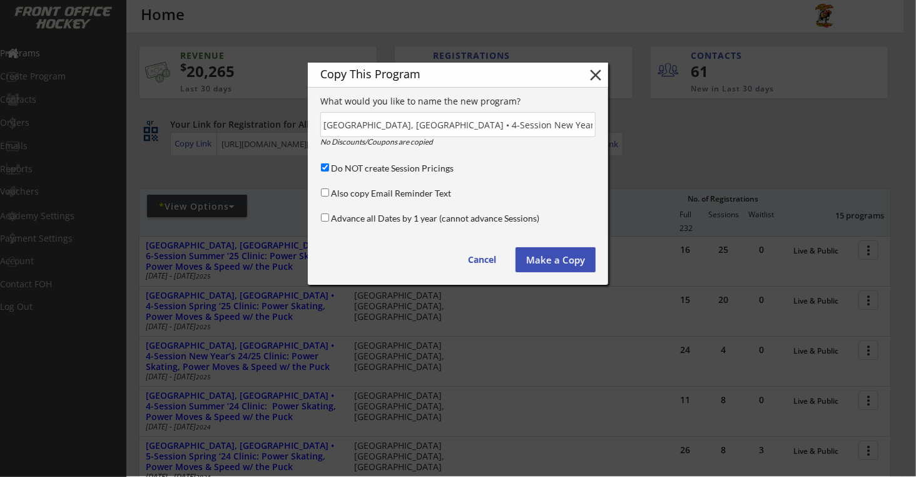
scroll to position [0, 163]
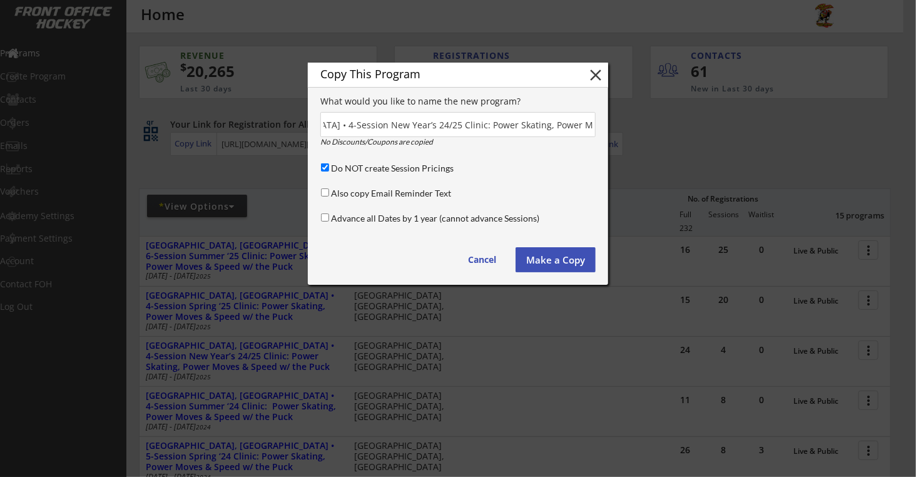
click at [334, 220] on label "Advance all Dates by 1 year (cannot advance Sessions)" at bounding box center [435, 218] width 208 height 11
click at [329, 220] on input "Advance all Dates by 1 year (cannot advance Sessions)" at bounding box center [325, 217] width 8 height 8
checkbox input "true"
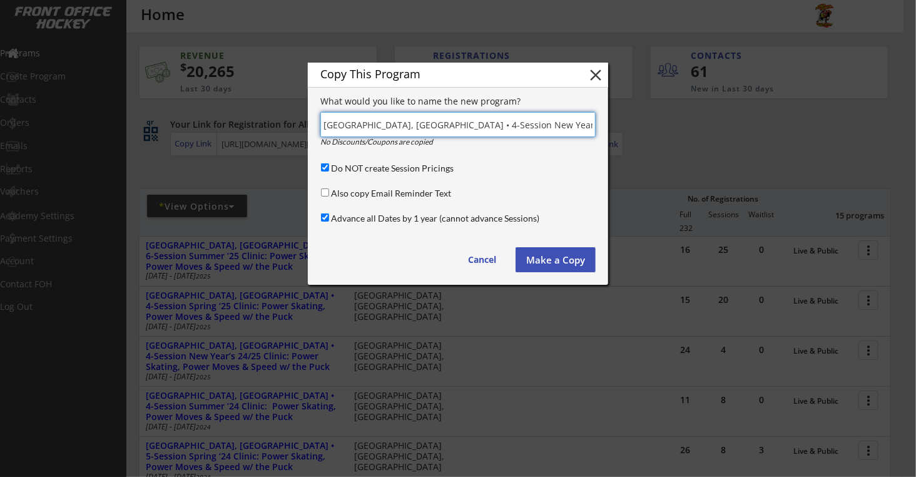
click at [480, 125] on input "input" at bounding box center [457, 124] width 275 height 25
drag, startPoint x: 488, startPoint y: 124, endPoint x: 494, endPoint y: 125, distance: 6.3
click at [494, 125] on input "input" at bounding box center [457, 124] width 275 height 25
click at [593, 125] on input "input" at bounding box center [457, 124] width 275 height 25
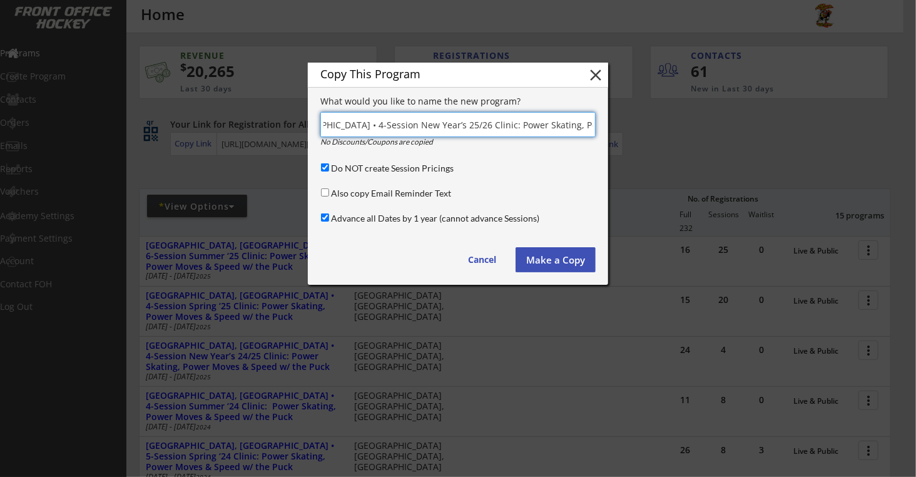
type input "Montclair, NJ • 4-Session New Year’s 25/26 Clinic: Power Skating, Power Moves &…"
click at [529, 268] on button "Make a Copy" at bounding box center [556, 259] width 80 height 25
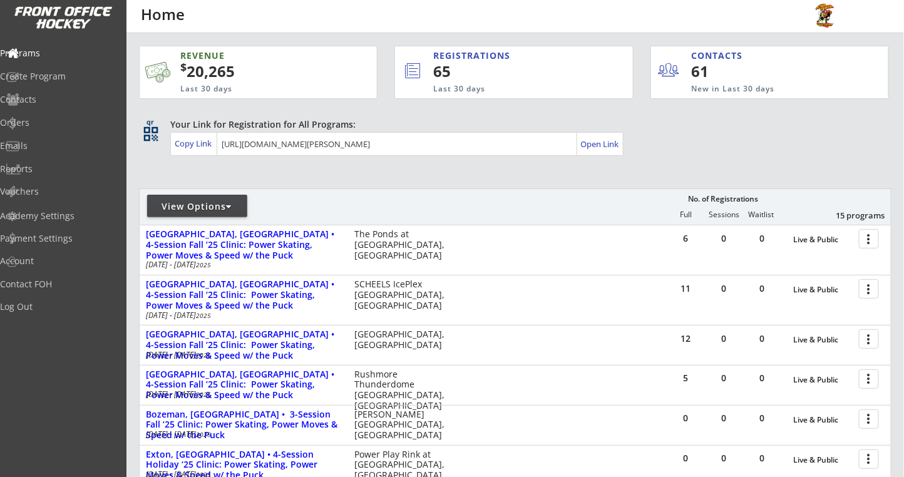
click at [271, 201] on div at bounding box center [287, 211] width 294 height 23
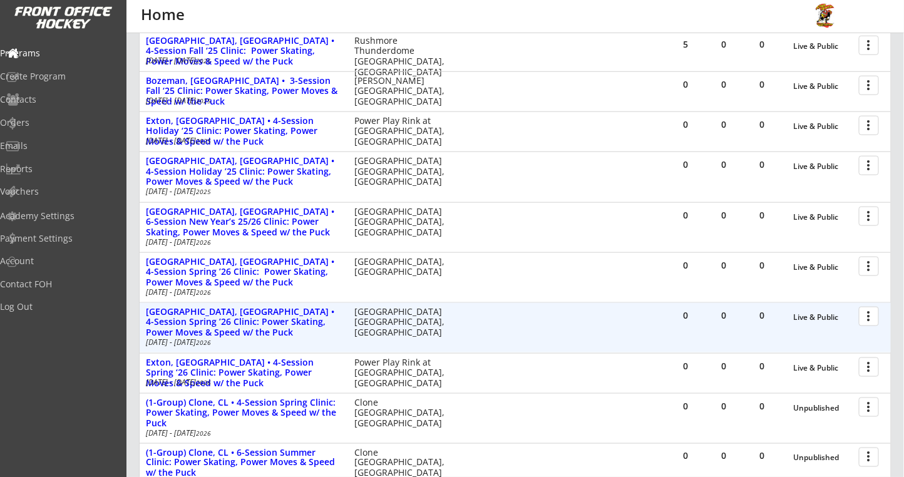
scroll to position [417, 0]
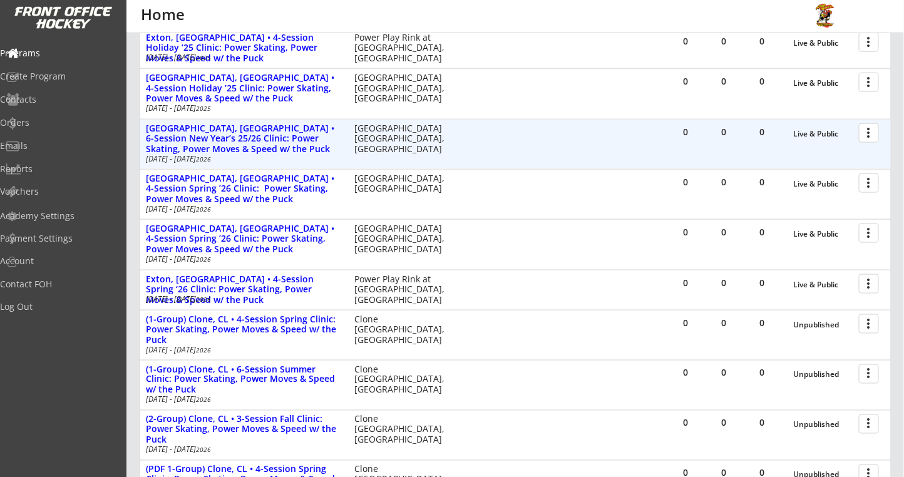
click at [871, 133] on div at bounding box center [871, 132] width 22 height 22
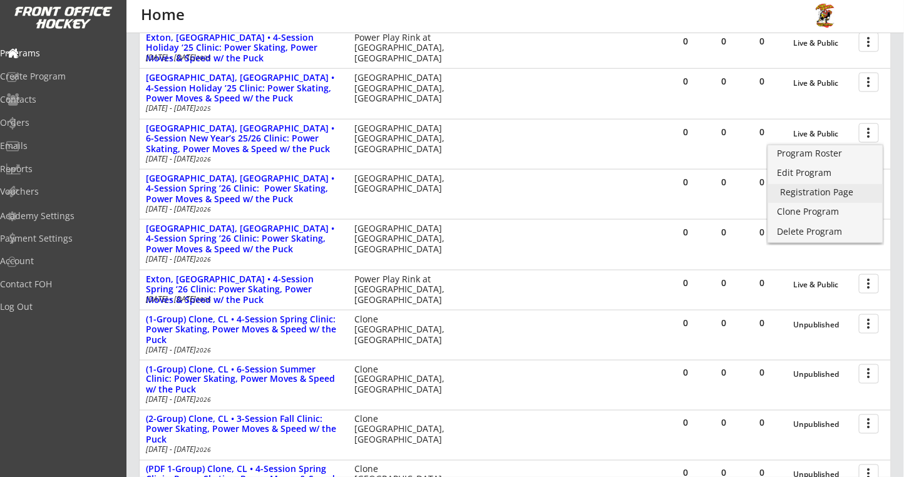
click at [781, 192] on div "Registration Page" at bounding box center [824, 192] width 89 height 9
click at [69, 401] on div "Programs Create Program Contacts Orders Emails Reports Vouchers Academy Setting…" at bounding box center [63, 238] width 126 height 477
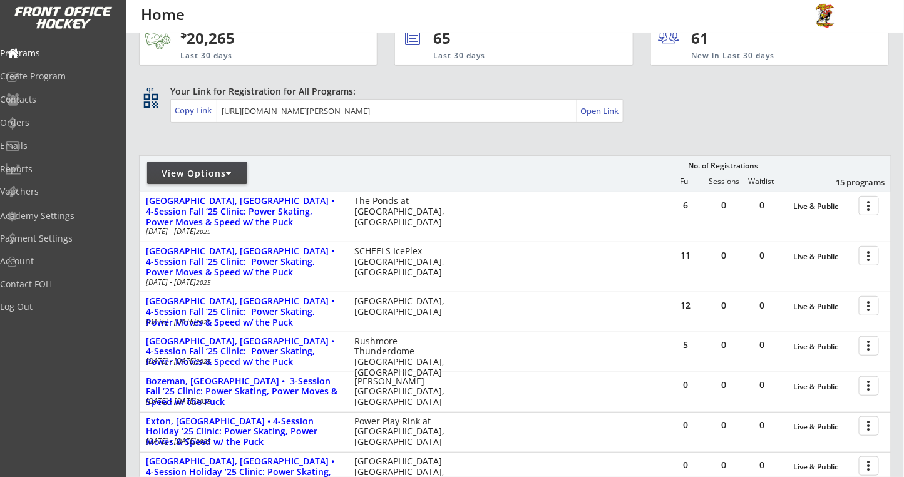
scroll to position [0, 0]
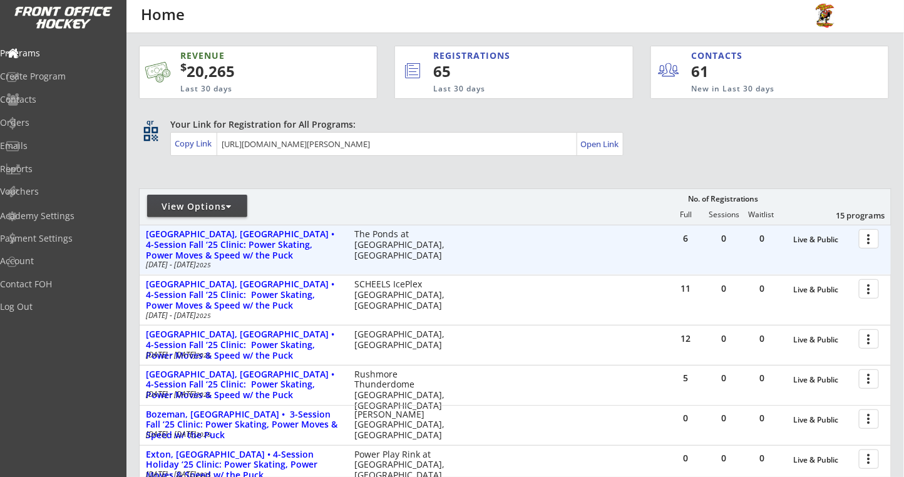
click at [869, 239] on div at bounding box center [871, 238] width 22 height 22
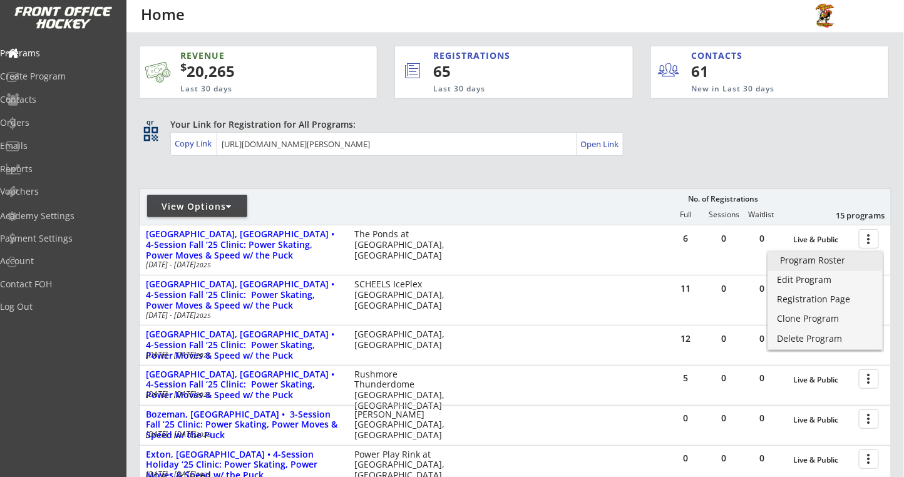
click at [829, 257] on div "Program Roster" at bounding box center [824, 260] width 89 height 9
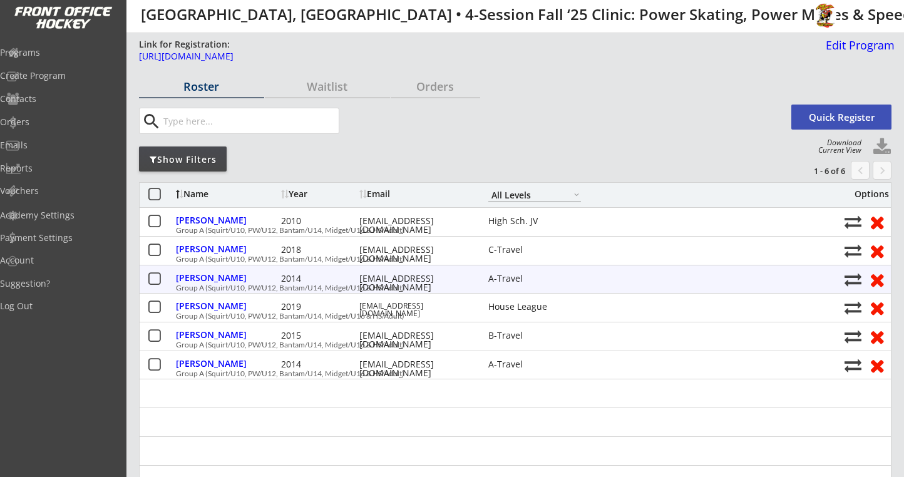
select select ""All Levels""
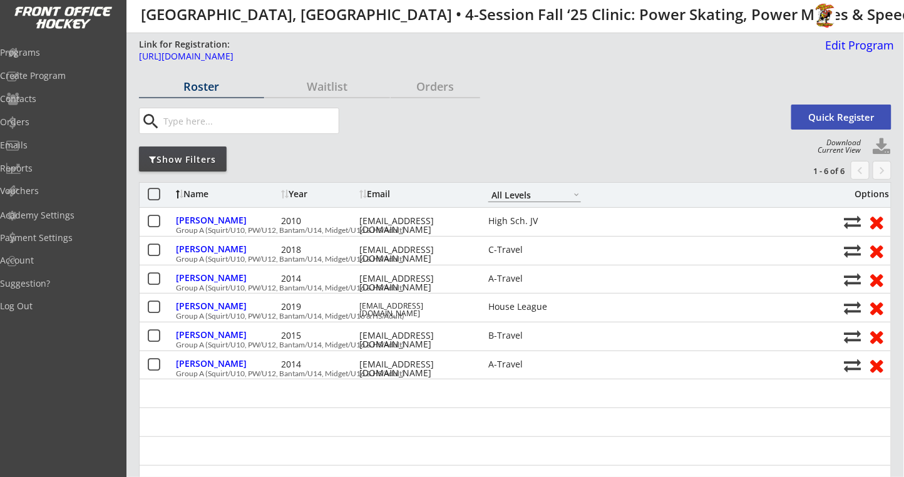
click at [826, 106] on button "Quick Register" at bounding box center [841, 117] width 100 height 25
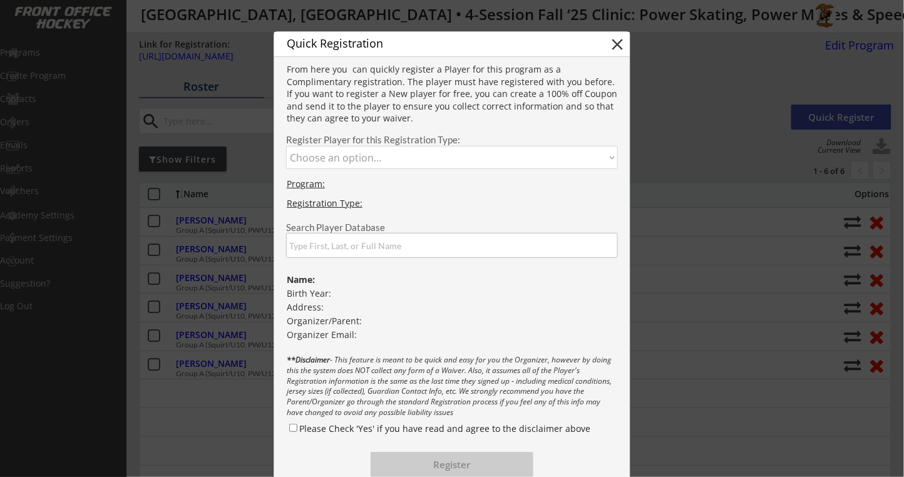
click at [335, 155] on select "Choose an option... Group A (Squirt/U10, PW/U12, Bantam/U14, Midget/U16 & HS/Ad…" at bounding box center [452, 157] width 332 height 23
select select ""1348695171700984260__LOOKUP__1740002803904x566238479448014850""
click at [286, 146] on select "Choose an option... Group A (Squirt/U10, PW/U12, Bantam/U14, Midget/U16 & HS/Ad…" at bounding box center [452, 157] width 332 height 23
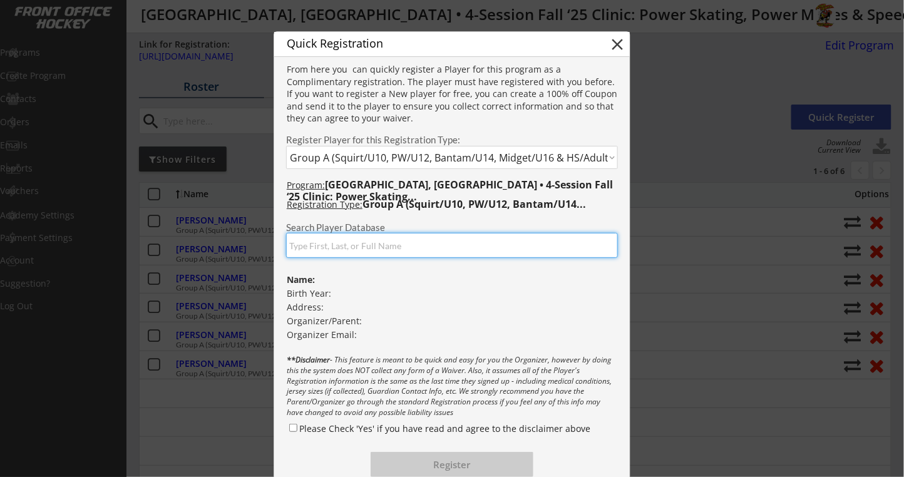
click at [303, 243] on input "input" at bounding box center [452, 245] width 332 height 25
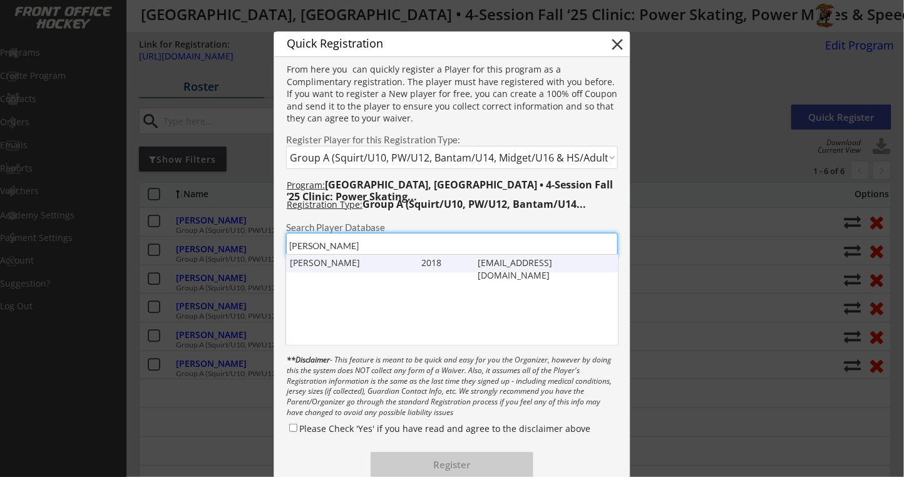
type input "[PERSON_NAME]"
click at [324, 270] on div "[PERSON_NAME] 2018 [EMAIL_ADDRESS][DOMAIN_NAME]" at bounding box center [452, 264] width 332 height 18
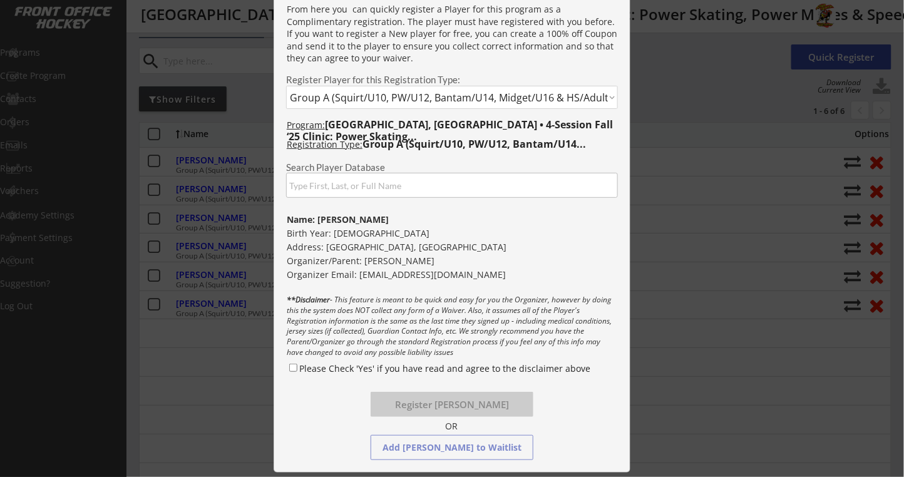
scroll to position [83, 0]
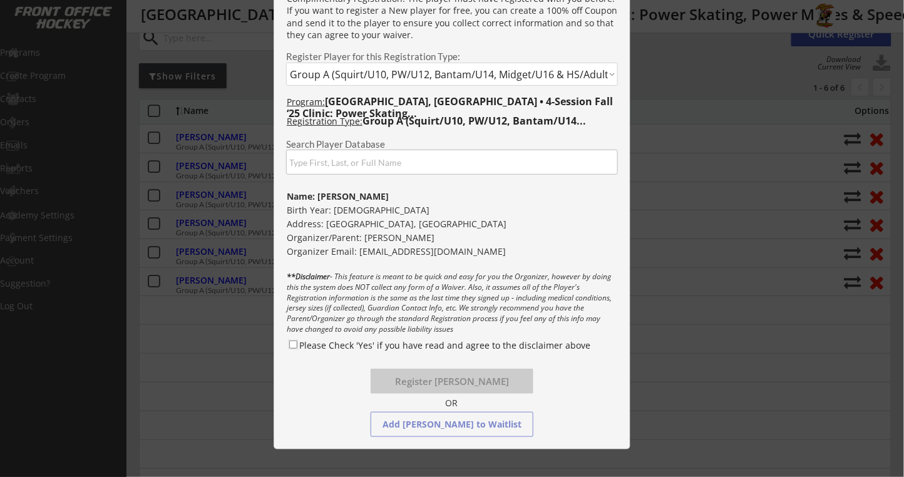
click at [291, 343] on input "Please Check 'Yes' if you have read and agree to the disclaimer above" at bounding box center [293, 344] width 8 height 8
checkbox input "true"
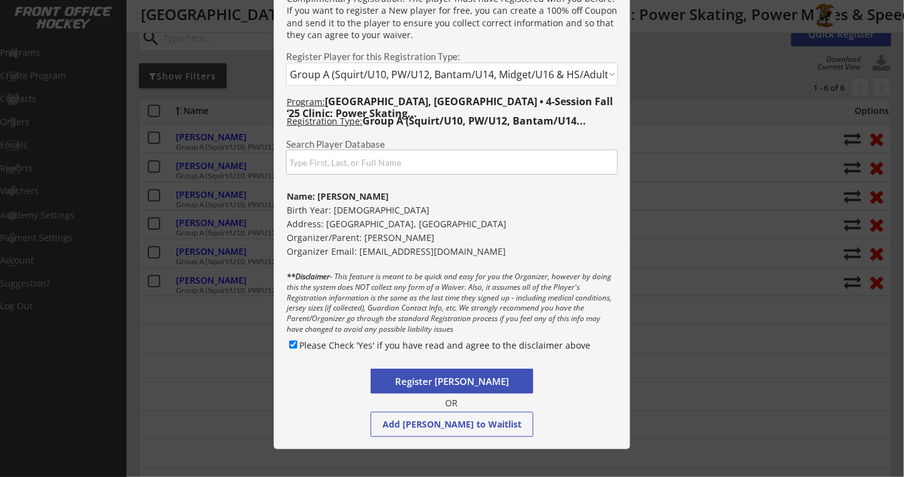
click at [414, 380] on button "Register [PERSON_NAME]" at bounding box center [452, 381] width 163 height 25
select select ""PLACEHOLDER_1427118222253""
checkbox input "false"
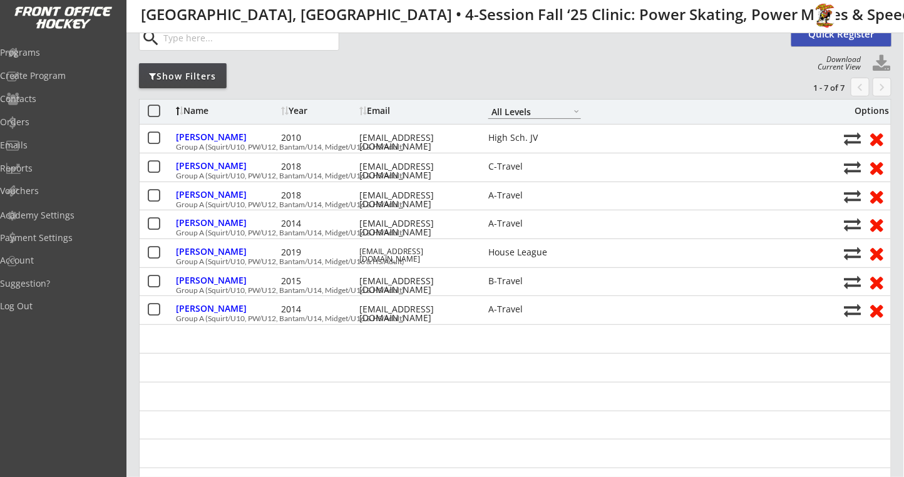
click at [827, 34] on button "Quick Register" at bounding box center [841, 33] width 100 height 25
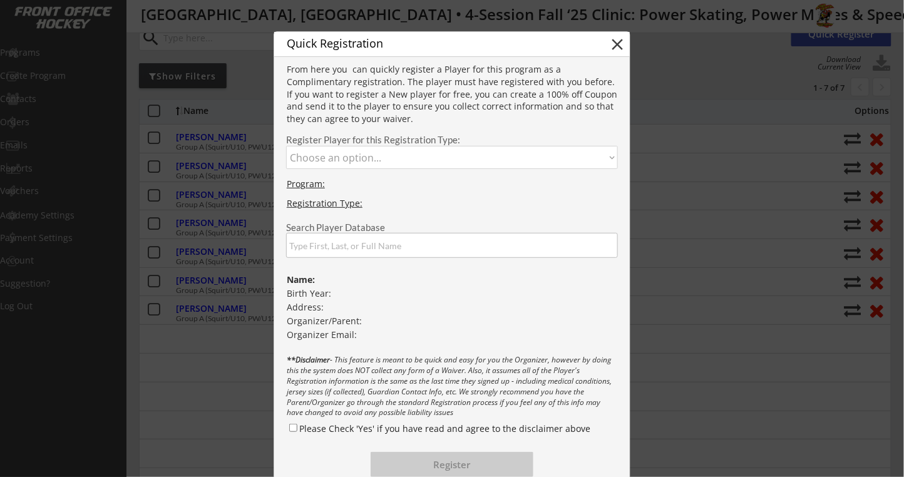
click at [315, 153] on select "Choose an option... Group A (Squirt/U10, PW/U12, Bantam/U14, Midget/U16 & HS/Ad…" at bounding box center [452, 157] width 332 height 23
select select ""1348695171700984260__LOOKUP__1740002803904x566238479448014850""
click at [286, 146] on select "Choose an option... Group A (Squirt/U10, PW/U12, Bantam/U14, Midget/U16 & HS/Ad…" at bounding box center [452, 157] width 332 height 23
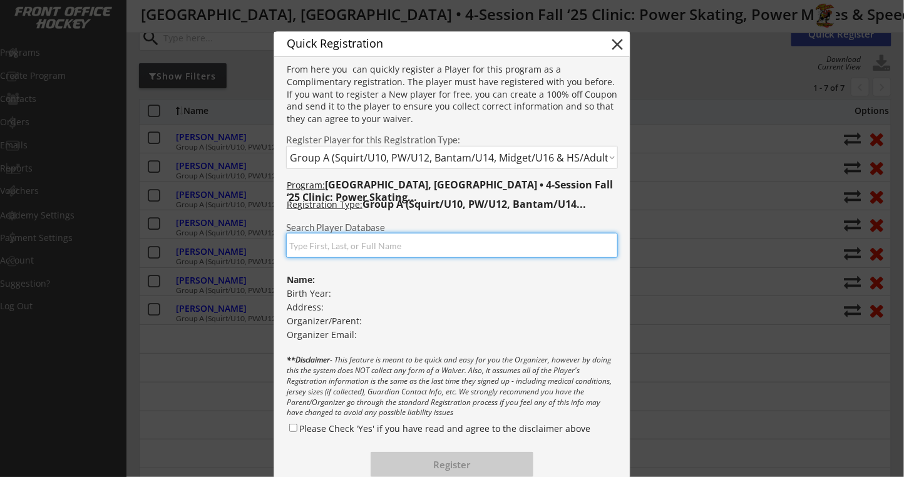
click at [321, 253] on input "input" at bounding box center [452, 245] width 332 height 25
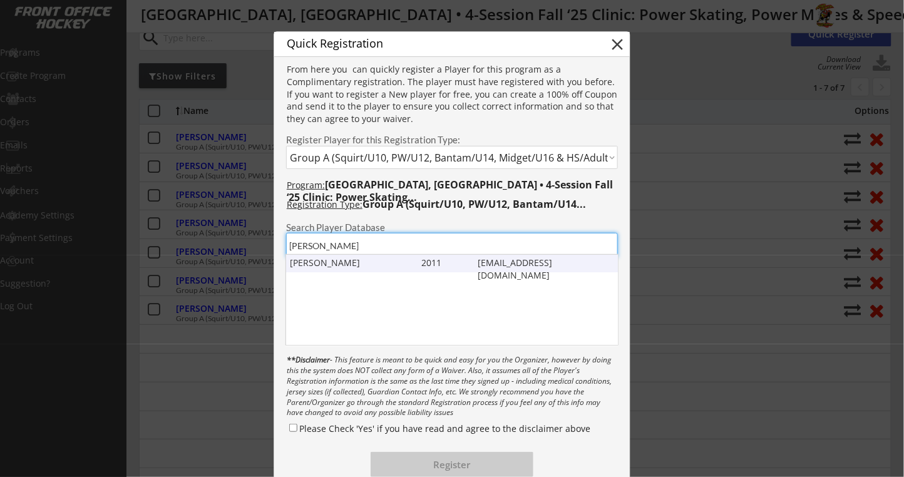
type input "[PERSON_NAME]"
click at [366, 262] on div "[PERSON_NAME]" at bounding box center [353, 263] width 126 height 13
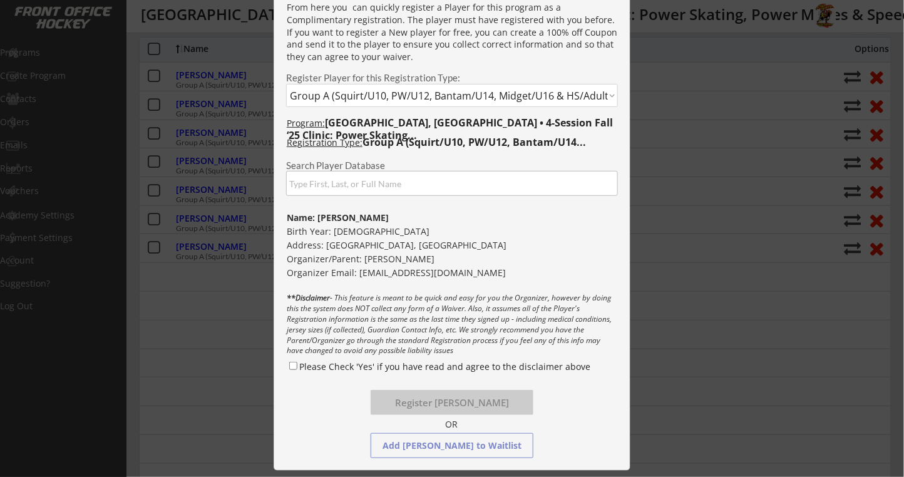
scroll to position [166, 0]
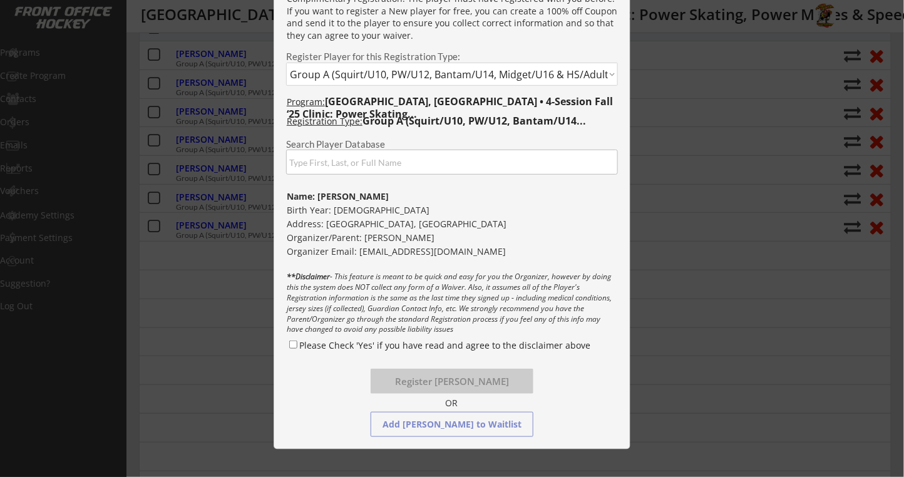
click at [300, 345] on label "Please Check 'Yes' if you have read and agree to the disclaimer above" at bounding box center [444, 345] width 291 height 12
click at [297, 345] on input "Please Check 'Yes' if you have read and agree to the disclaimer above" at bounding box center [293, 344] width 8 height 8
checkbox input "true"
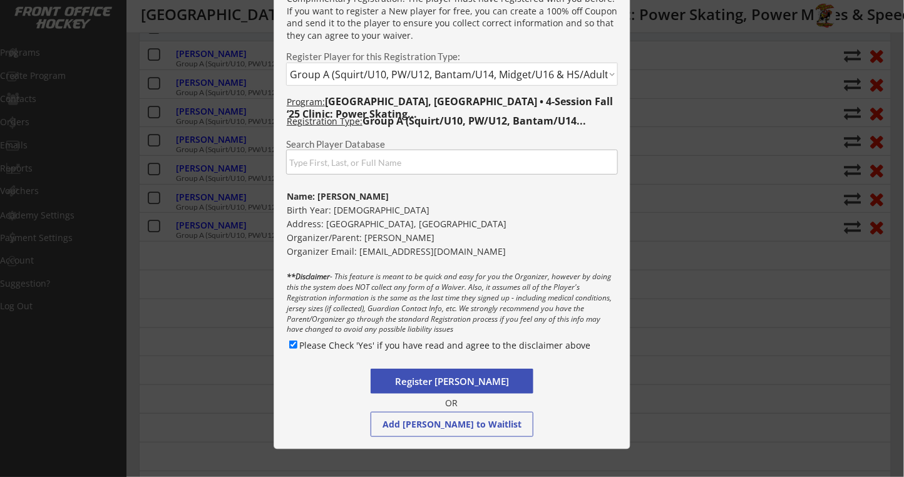
click at [386, 374] on button "Register [PERSON_NAME]" at bounding box center [452, 381] width 163 height 25
select select ""PLACEHOLDER_1427118222253""
checkbox input "false"
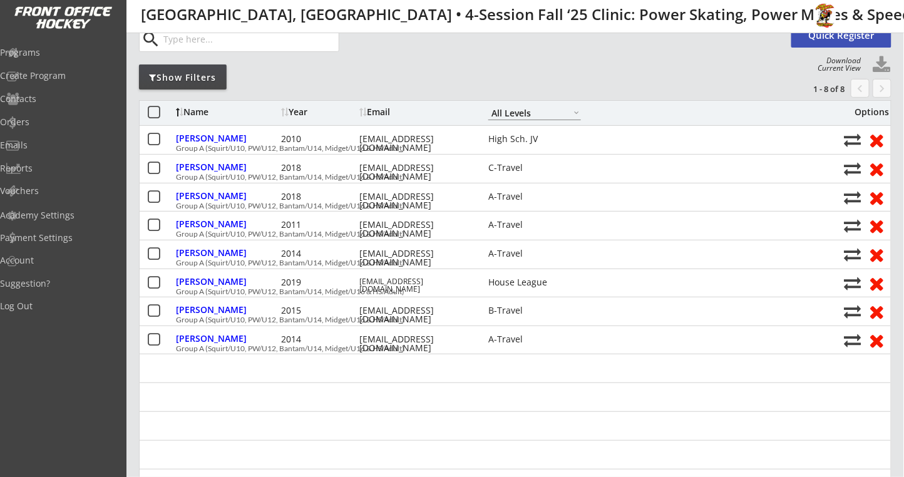
scroll to position [0, 0]
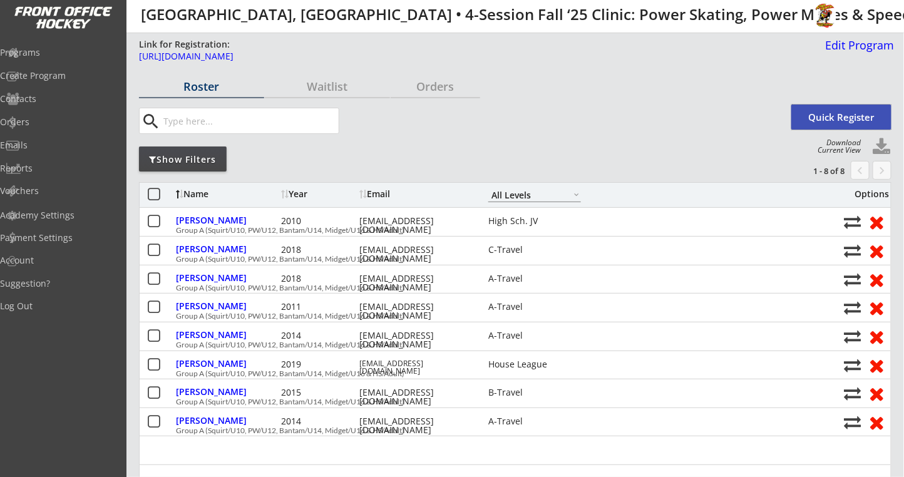
click at [824, 121] on button "Quick Register" at bounding box center [841, 117] width 100 height 25
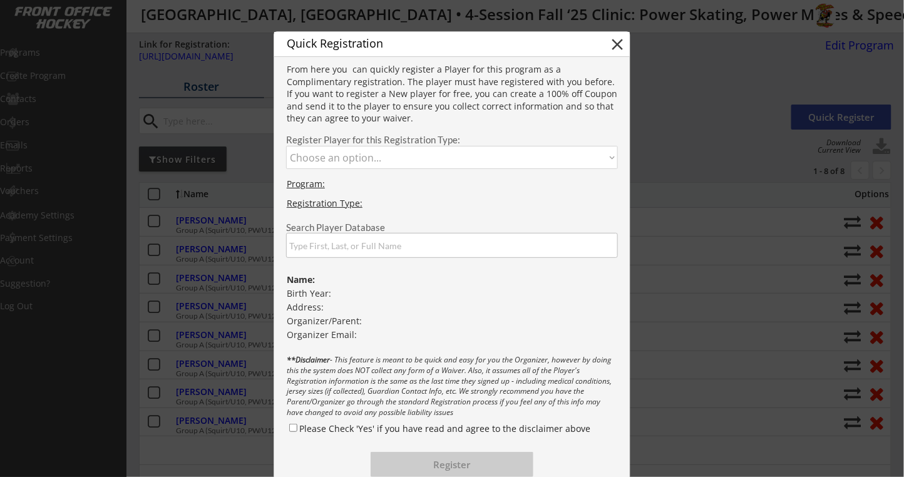
click at [370, 160] on select "Choose an option... Group A (Squirt/U10, PW/U12, Bantam/U14, Midget/U16 & HS/Ad…" at bounding box center [452, 157] width 332 height 23
select select ""1348695171700984260__LOOKUP__1740002803904x566238479448014850""
click at [286, 146] on select "Choose an option... Group A (Squirt/U10, PW/U12, Bantam/U14, Midget/U16 & HS/Ad…" at bounding box center [452, 157] width 332 height 23
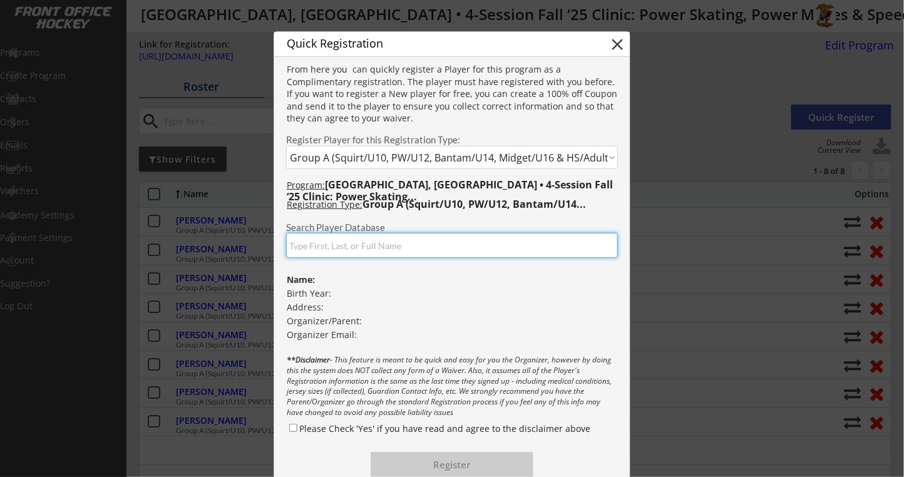
click at [315, 243] on input "input" at bounding box center [452, 245] width 332 height 25
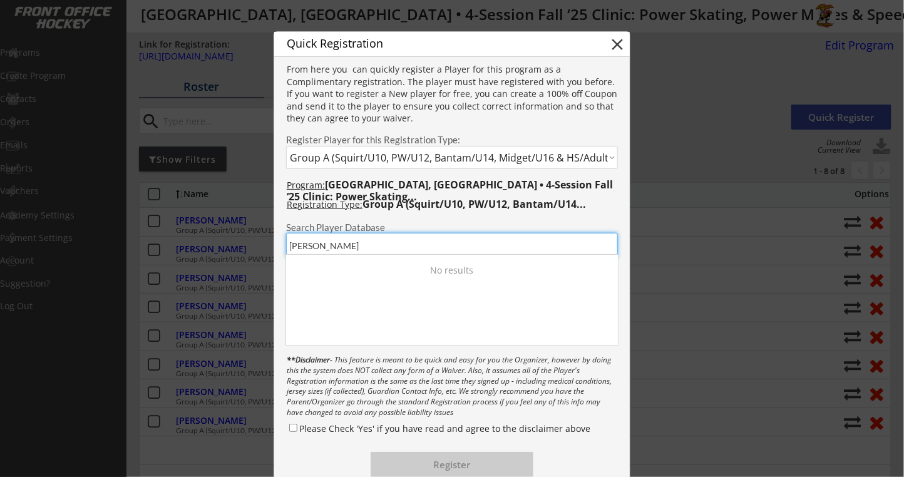
drag, startPoint x: 322, startPoint y: 245, endPoint x: 278, endPoint y: 245, distance: 44.4
click at [278, 245] on div "Search Player Database" at bounding box center [451, 237] width 355 height 41
type input "z"
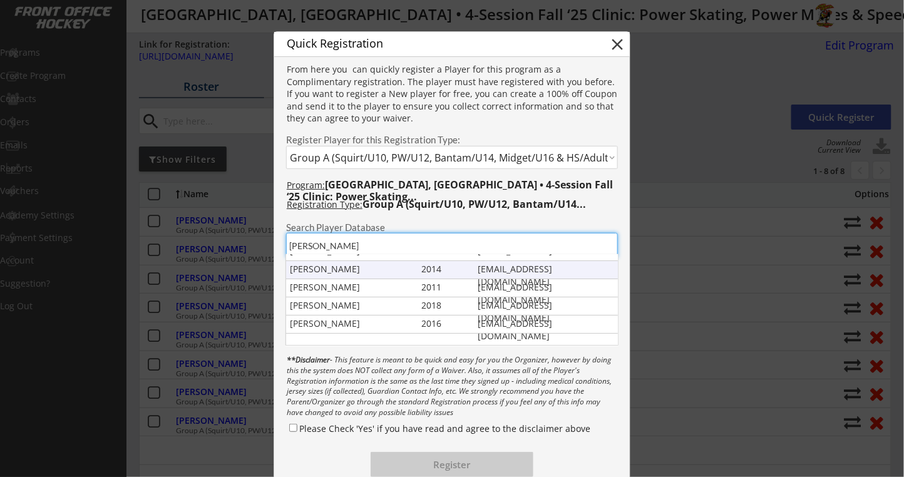
scroll to position [36, 0]
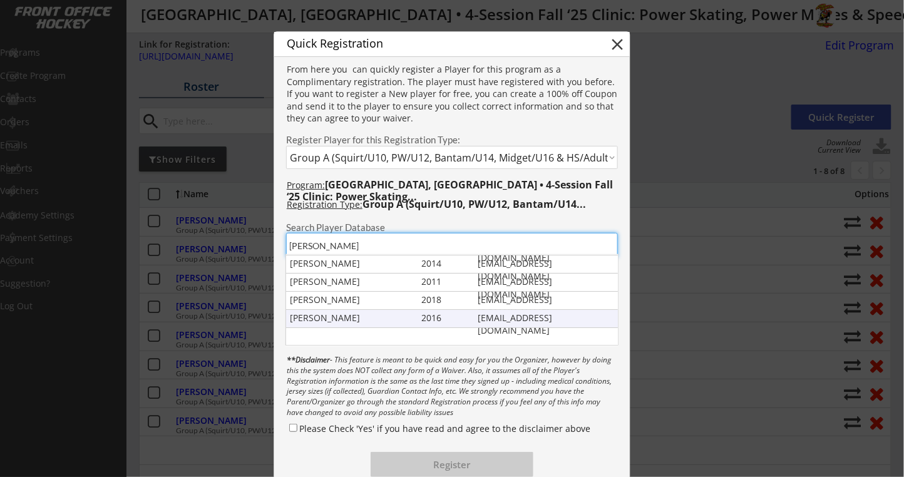
type input "[PERSON_NAME]"
click at [304, 315] on div "[PERSON_NAME]" at bounding box center [353, 318] width 126 height 13
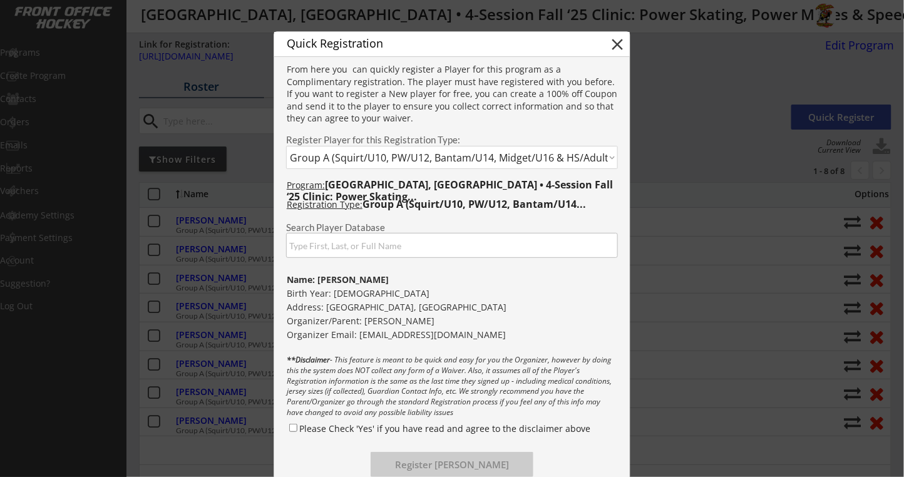
click at [360, 245] on input "input" at bounding box center [452, 245] width 332 height 25
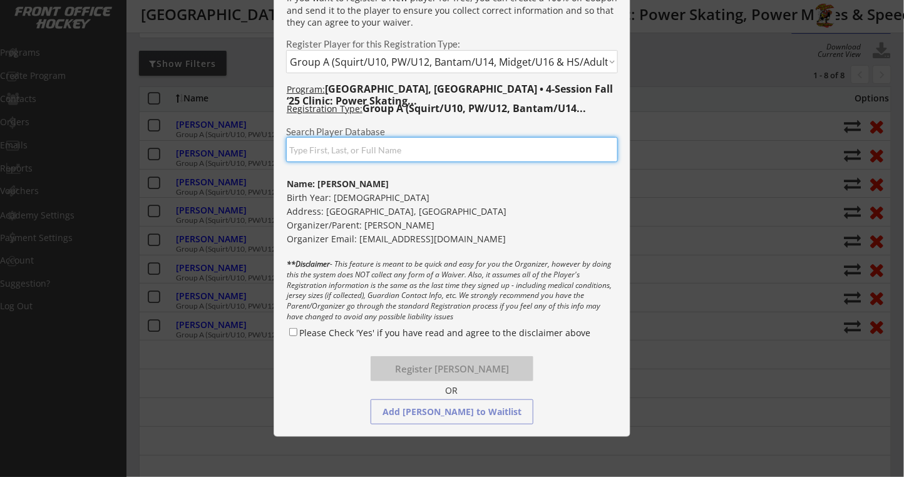
scroll to position [166, 0]
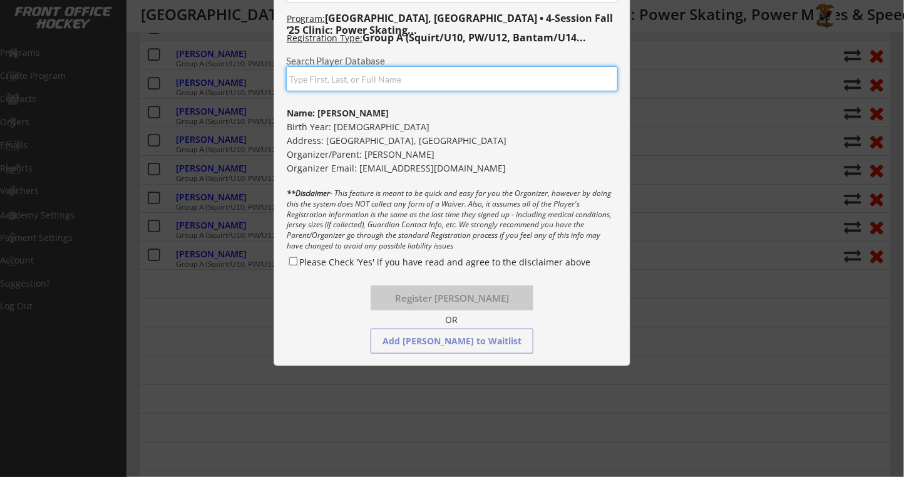
click at [294, 260] on input "Please Check 'Yes' if you have read and agree to the disclaimer above" at bounding box center [293, 261] width 8 height 8
checkbox input "true"
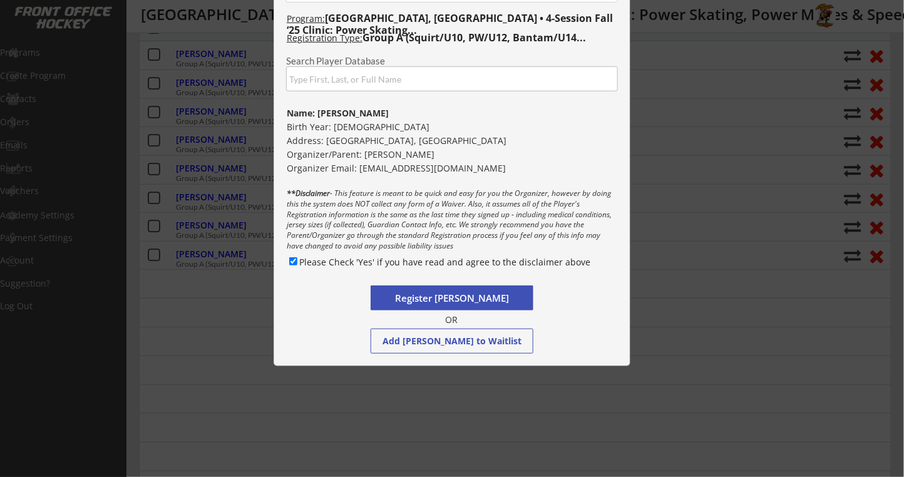
click at [404, 296] on button "Register [PERSON_NAME]" at bounding box center [452, 297] width 163 height 25
select select ""PLACEHOLDER_1427118222253""
checkbox input "false"
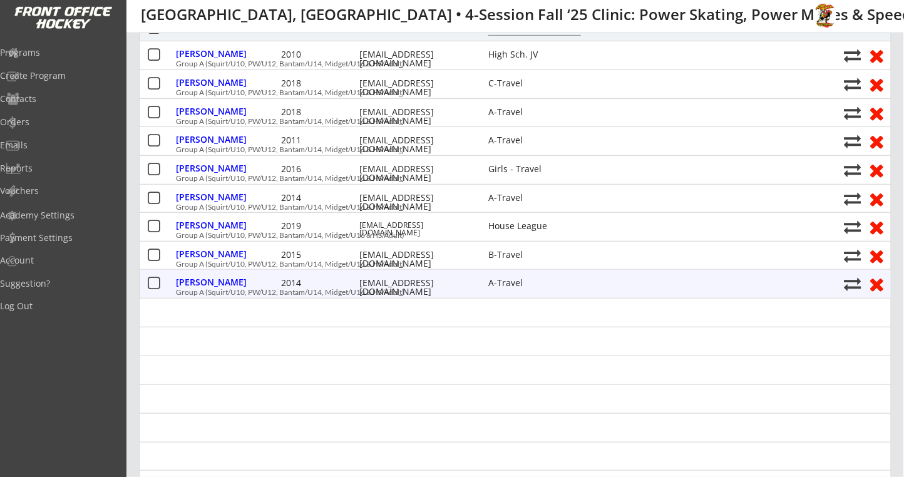
scroll to position [83, 0]
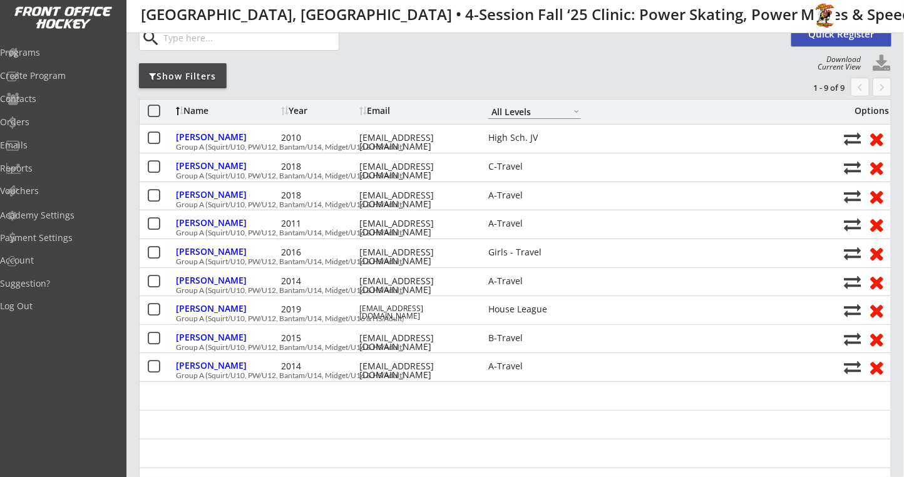
click at [847, 34] on button "Quick Register" at bounding box center [841, 33] width 100 height 25
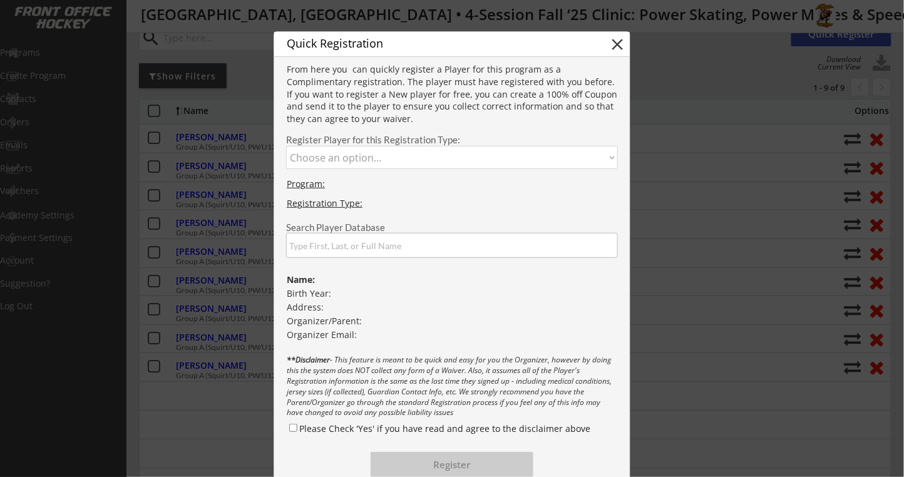
click at [320, 158] on select "Choose an option... Group A (Squirt/U10, PW/U12, Bantam/U14, Midget/U16 & HS/Ad…" at bounding box center [452, 157] width 332 height 23
select select ""1348695171700984260__LOOKUP__1740002803904x566238479448014850""
click at [286, 146] on select "Choose an option... Group A (Squirt/U10, PW/U12, Bantam/U14, Midget/U16 & HS/Ad…" at bounding box center [452, 157] width 332 height 23
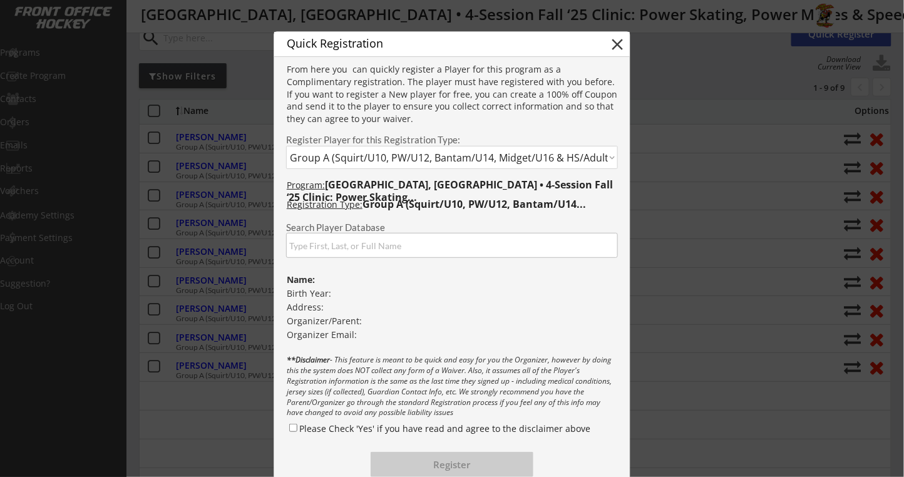
drag, startPoint x: 319, startPoint y: 243, endPoint x: 359, endPoint y: 142, distance: 108.8
click at [319, 244] on input "input" at bounding box center [452, 245] width 332 height 25
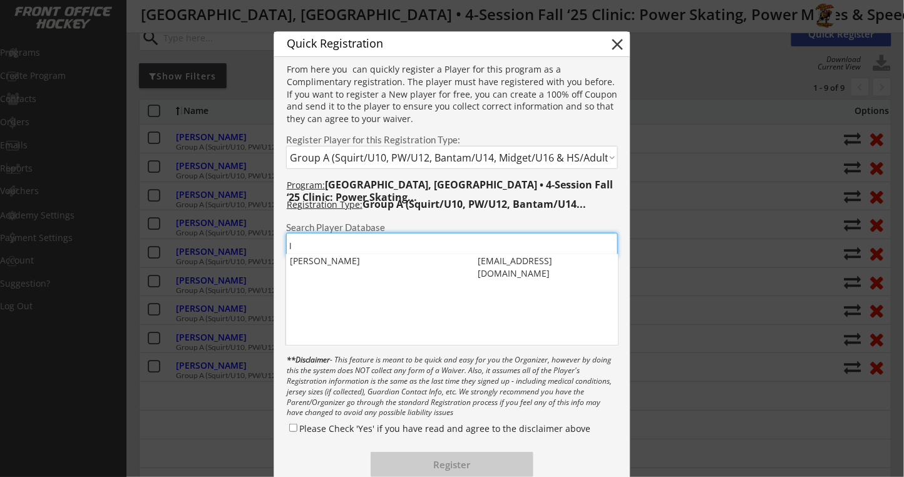
scroll to position [1, 0]
type input "[PERSON_NAME]"
click at [300, 267] on div "[PERSON_NAME] 2018 [EMAIL_ADDRESS][DOMAIN_NAME]" at bounding box center [452, 262] width 332 height 18
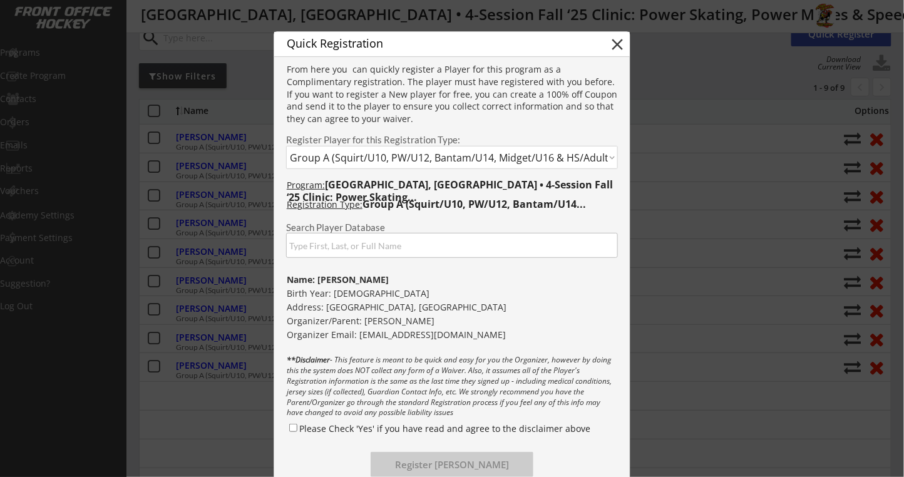
scroll to position [166, 0]
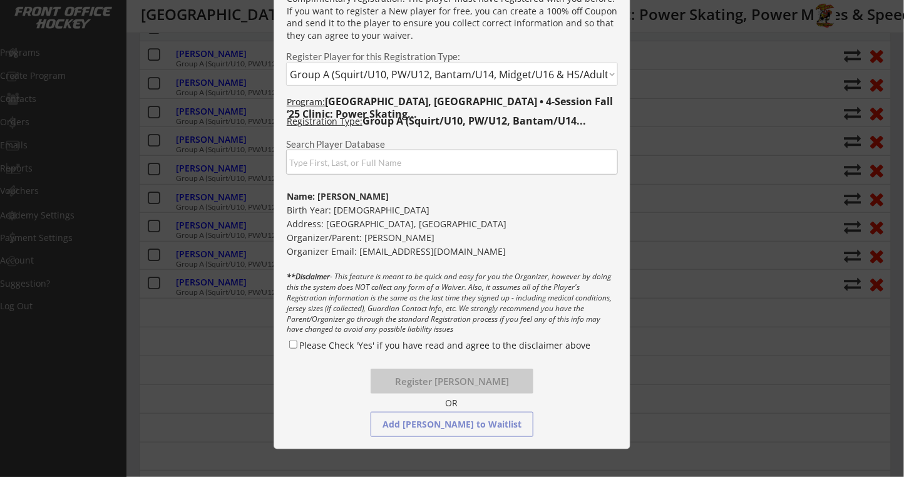
click at [289, 339] on div "Please Check 'Yes' if you have read and agree to the disclaimer above" at bounding box center [452, 348] width 331 height 18
click at [295, 345] on input "Please Check 'Yes' if you have read and agree to the disclaimer above" at bounding box center [293, 344] width 8 height 8
checkbox input "true"
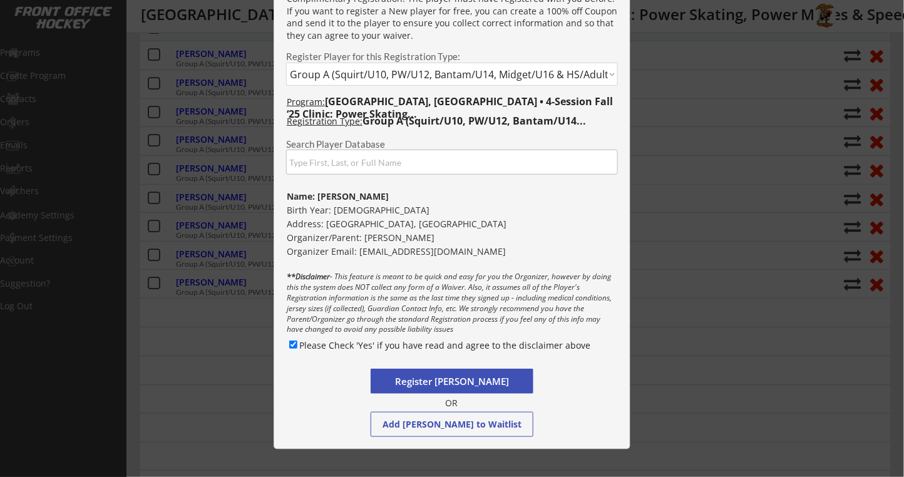
click at [451, 399] on div "OR" at bounding box center [451, 403] width 28 height 13
click at [447, 382] on button "Register [PERSON_NAME]" at bounding box center [452, 381] width 163 height 25
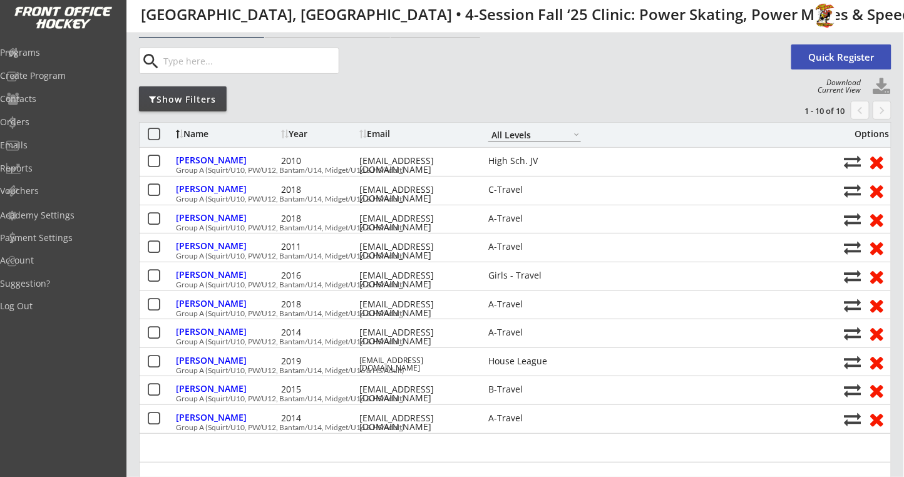
scroll to position [83, 0]
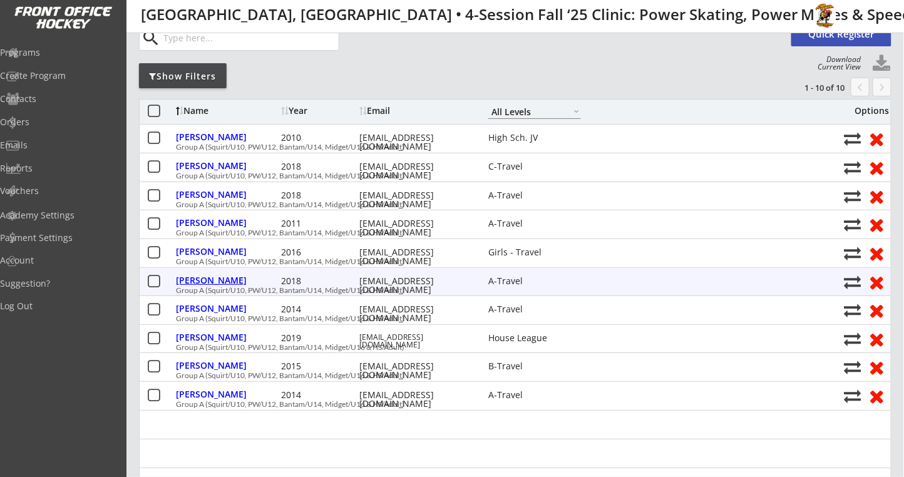
click at [212, 280] on div "[PERSON_NAME]" at bounding box center [227, 280] width 102 height 9
select select ""A-Travel""
type input "[DEMOGRAPHIC_DATA]"
select select ""PLACEHOLDER_1427118222253""
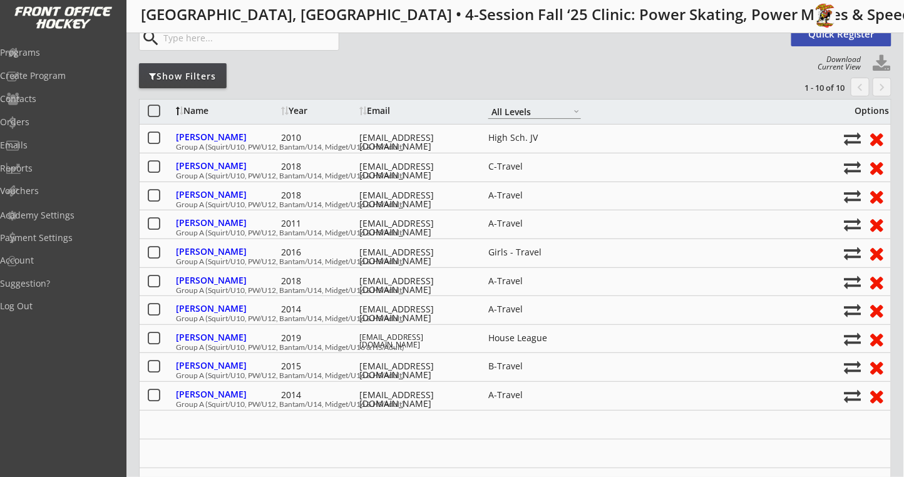
select select ""PLACEHOLDER_1427118222253""
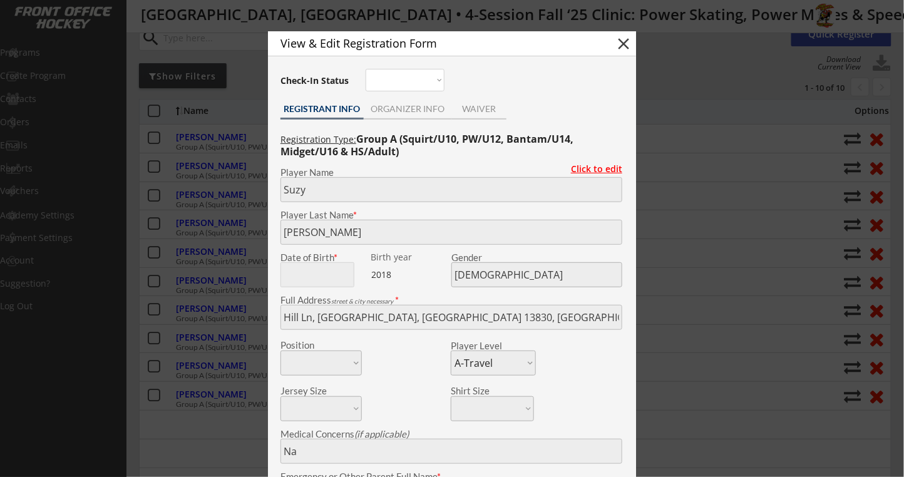
click at [584, 165] on div "Click to edit" at bounding box center [591, 169] width 61 height 9
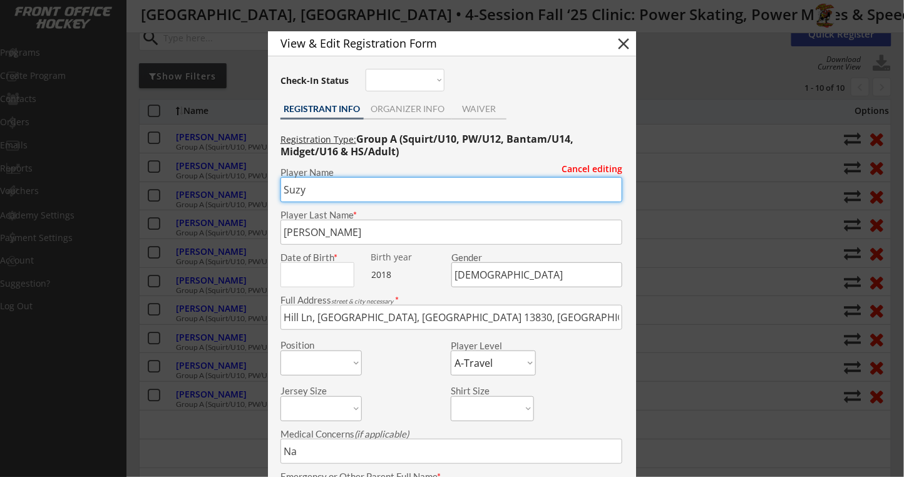
drag, startPoint x: 356, startPoint y: 192, endPoint x: 240, endPoint y: 185, distance: 116.6
click at [240, 185] on body "Link for Registration: [URL][DOMAIN_NAME] Edit Program Roster Waitlist Orders s…" at bounding box center [452, 155] width 904 height 477
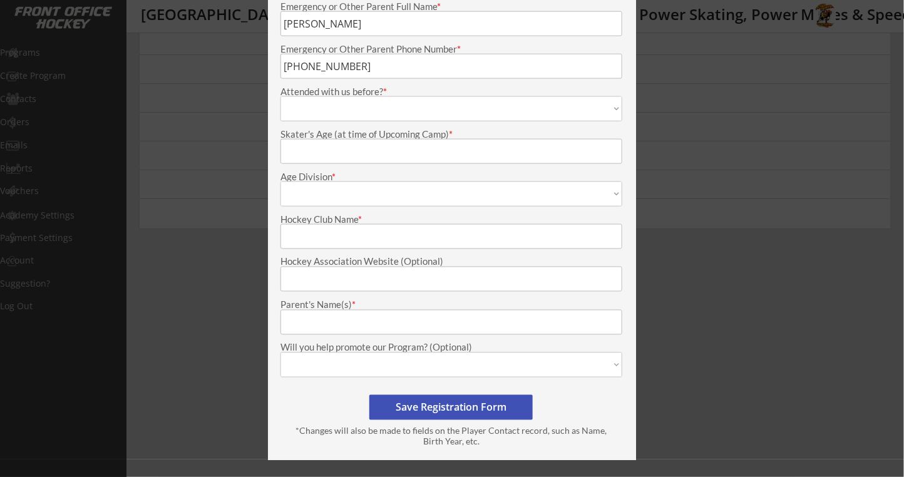
scroll to position [584, 0]
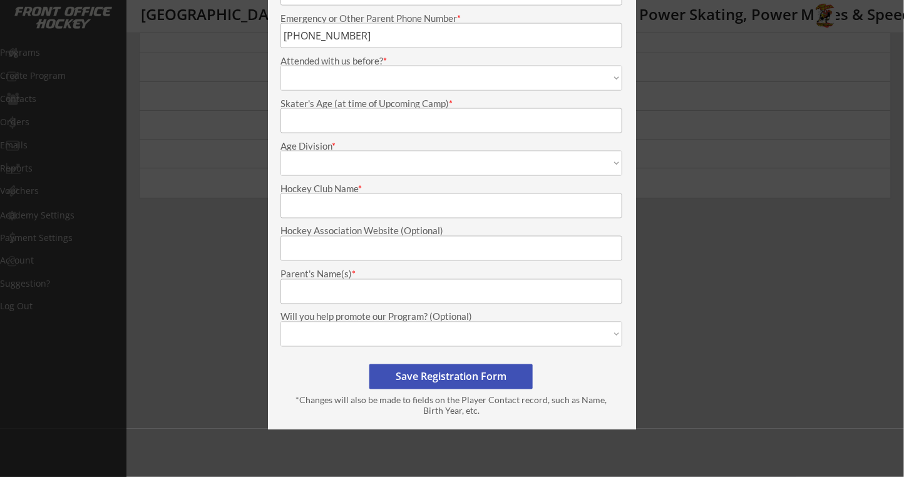
type input "[PERSON_NAME]"
click at [454, 384] on button "Save Registration Form" at bounding box center [450, 376] width 163 height 25
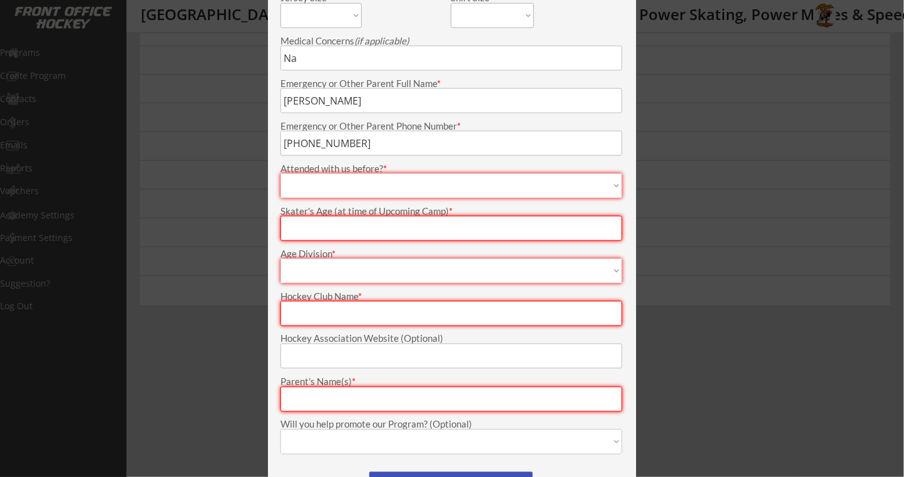
scroll to position [334, 0]
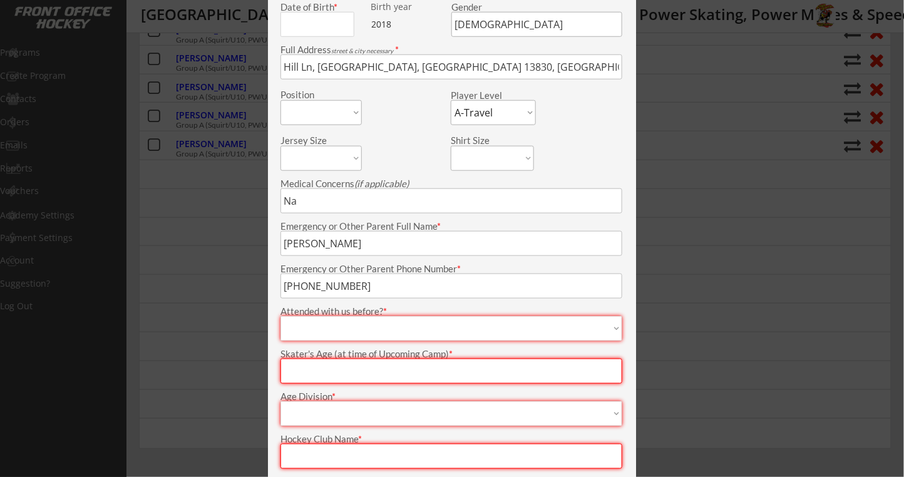
click at [339, 323] on select "1 time 2 times 3 times 4+ times First time Not sure" at bounding box center [451, 328] width 342 height 25
select select ""1 time""
click at [280, 316] on select "1 time 2 times 3 times 4+ times First time Not sure" at bounding box center [451, 328] width 342 height 25
type input "1 time"
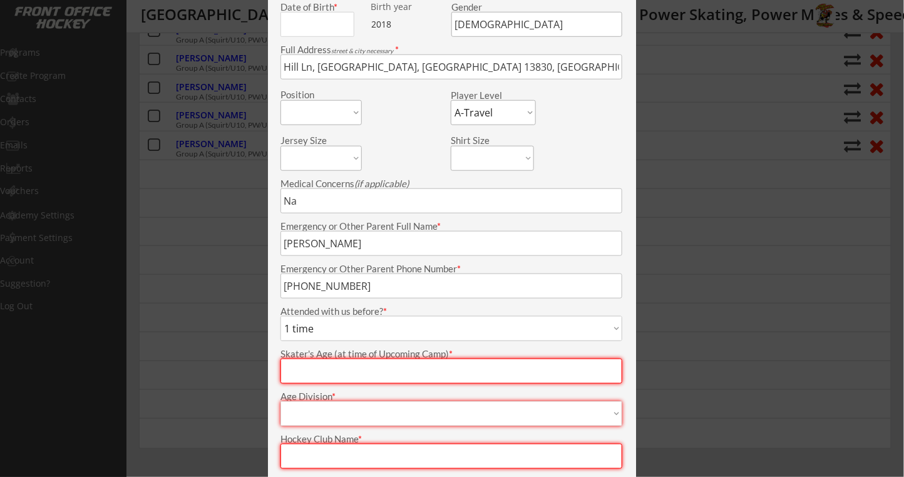
click at [320, 370] on input "input" at bounding box center [451, 371] width 342 height 25
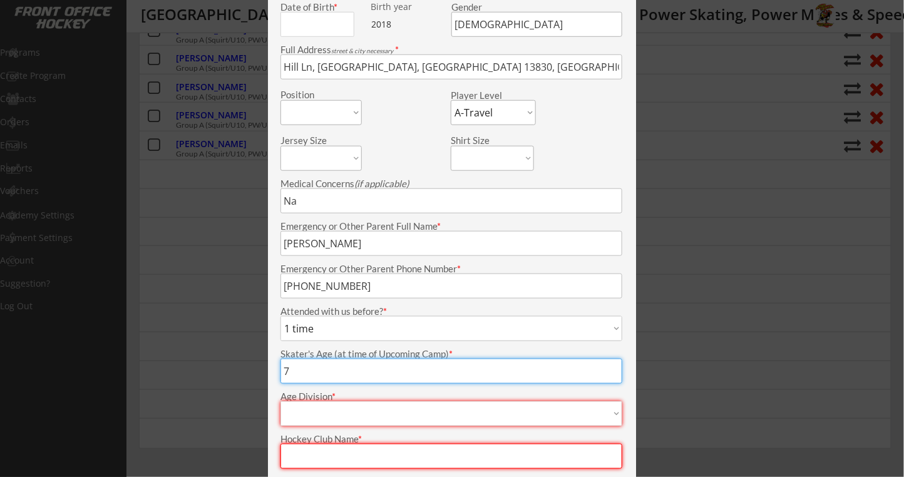
scroll to position [417, 0]
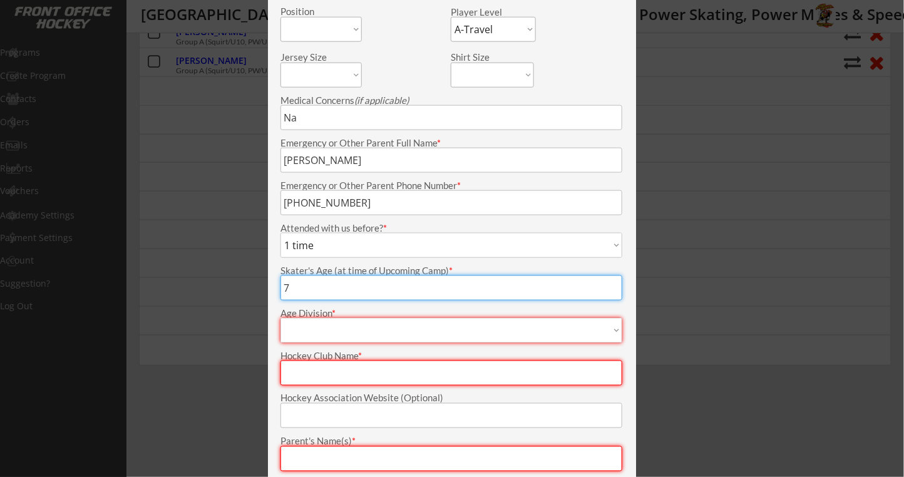
type input "7"
click at [372, 334] on select "Mite Squirt Pee Wee Bantam Midget Girls - U10 Girls - U12 Girls - U14 Girls - U…" at bounding box center [451, 330] width 342 height 25
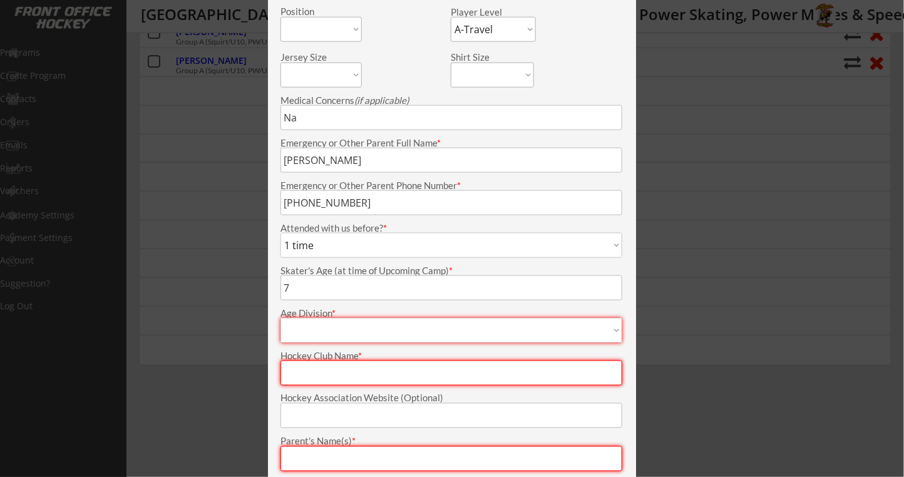
click at [371, 327] on select "Mite Squirt Pee Wee Bantam Midget Girls - U10 Girls - U12 Girls - U14 Girls - U…" at bounding box center [451, 330] width 342 height 25
select select ""Mite""
click at [280, 318] on select "Mite Squirt Pee Wee Bantam Midget Girls - U10 Girls - U12 Girls - U14 Girls - U…" at bounding box center [451, 330] width 342 height 25
type input "Mite"
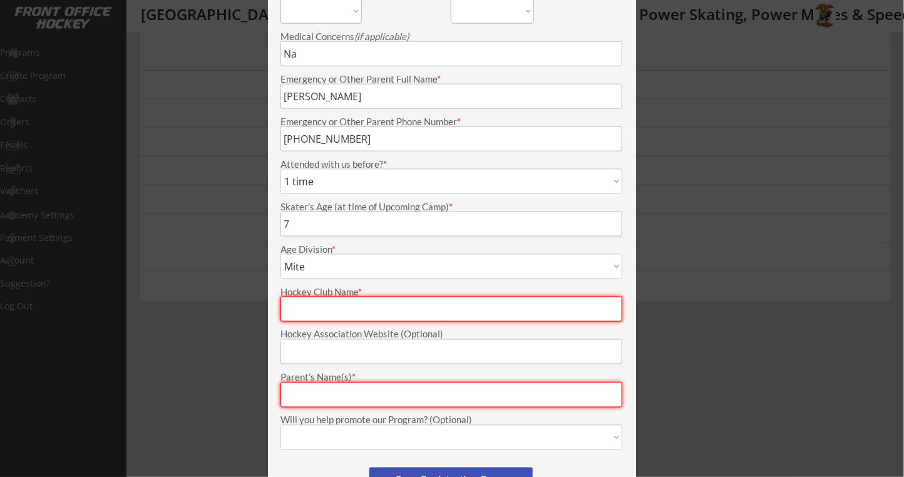
scroll to position [501, 0]
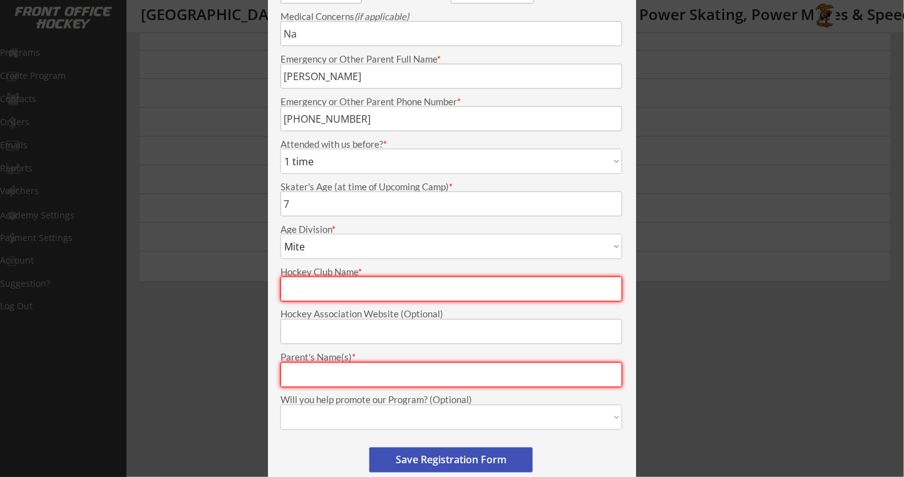
click at [328, 299] on input "input" at bounding box center [451, 289] width 342 height 25
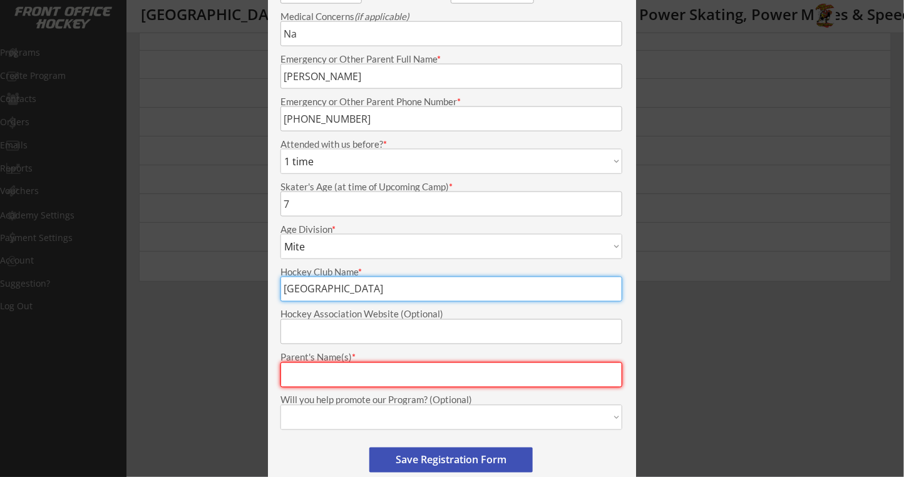
type input "[GEOGRAPHIC_DATA]"
click at [298, 378] on input "input" at bounding box center [451, 374] width 342 height 25
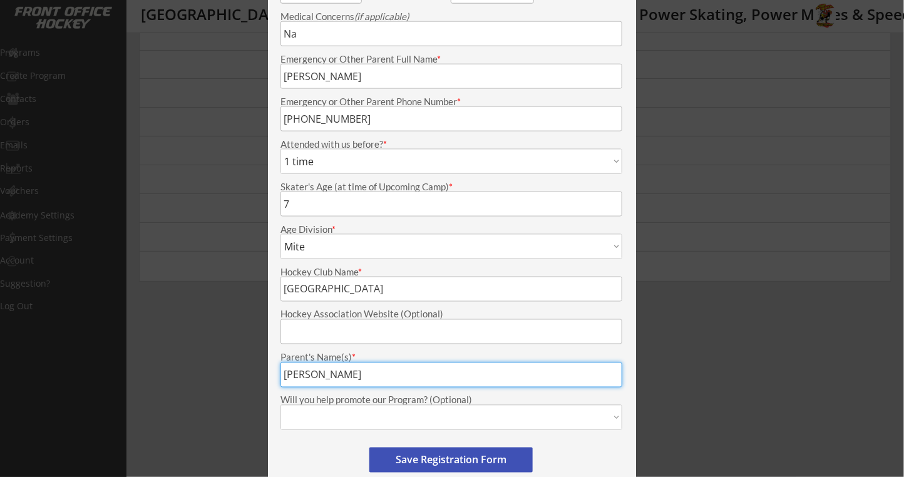
type input "[PERSON_NAME]"
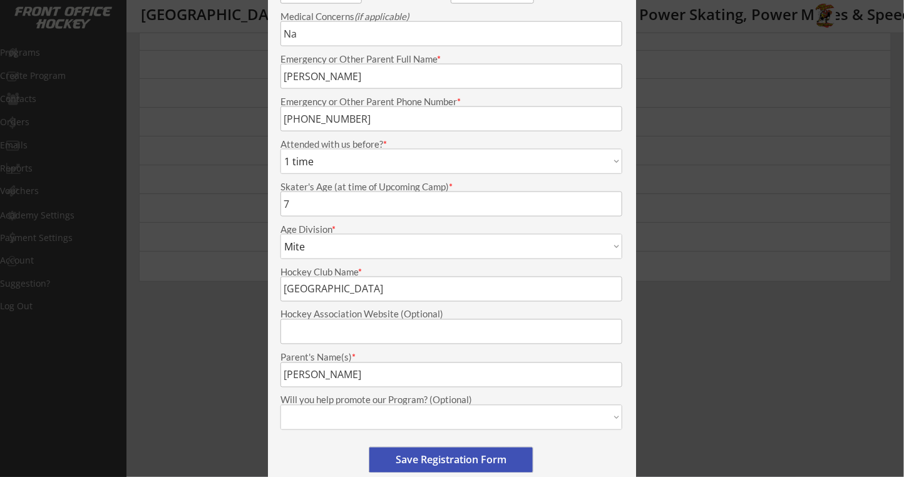
drag, startPoint x: 406, startPoint y: 455, endPoint x: 401, endPoint y: 449, distance: 8.4
click at [406, 453] on button "Save Registration Form" at bounding box center [450, 459] width 163 height 25
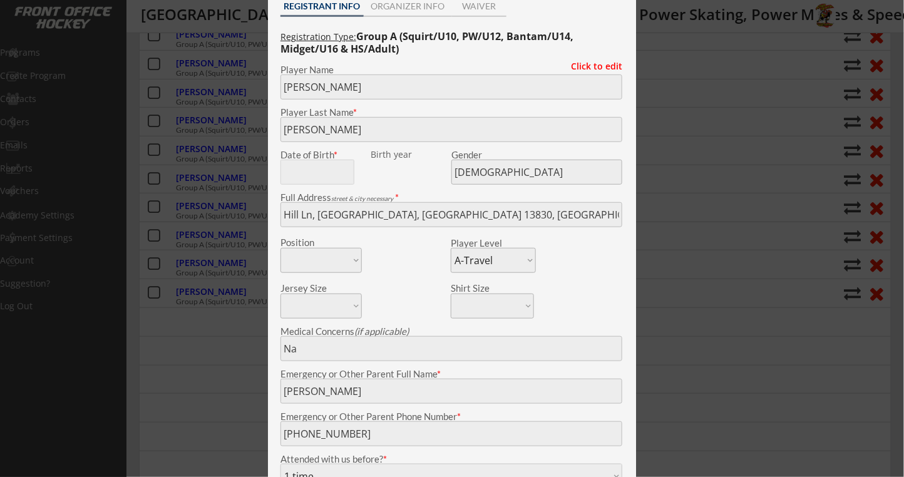
scroll to position [115, 0]
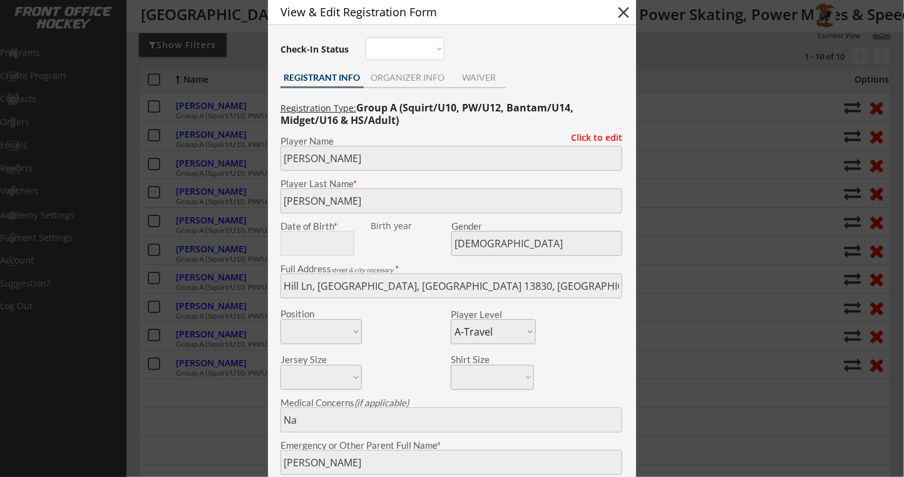
click at [622, 11] on button "close" at bounding box center [623, 12] width 19 height 19
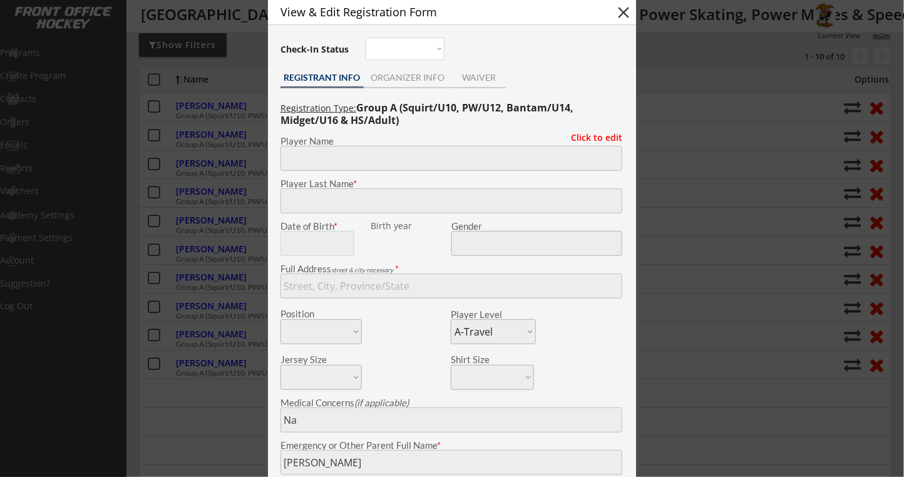
select select ""PLACEHOLDER_1427118222253""
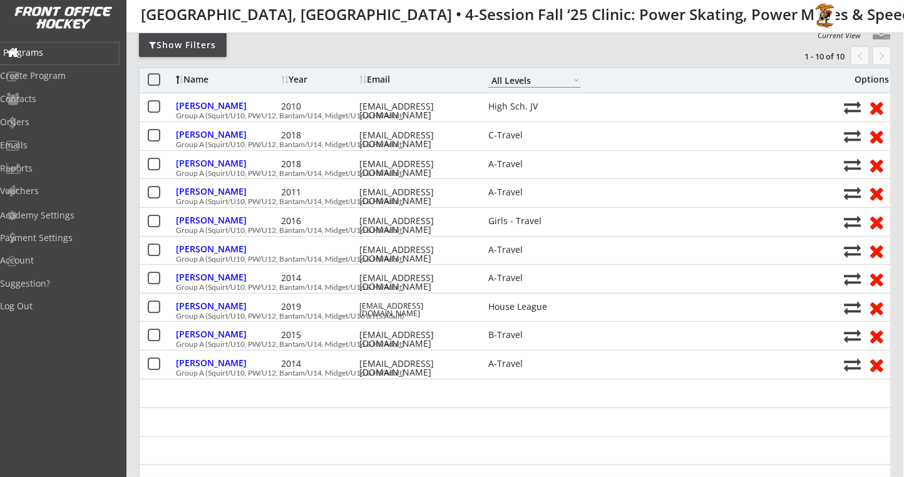
click at [69, 55] on div "Programs" at bounding box center [59, 52] width 113 height 9
